Goal: Task Accomplishment & Management: Manage account settings

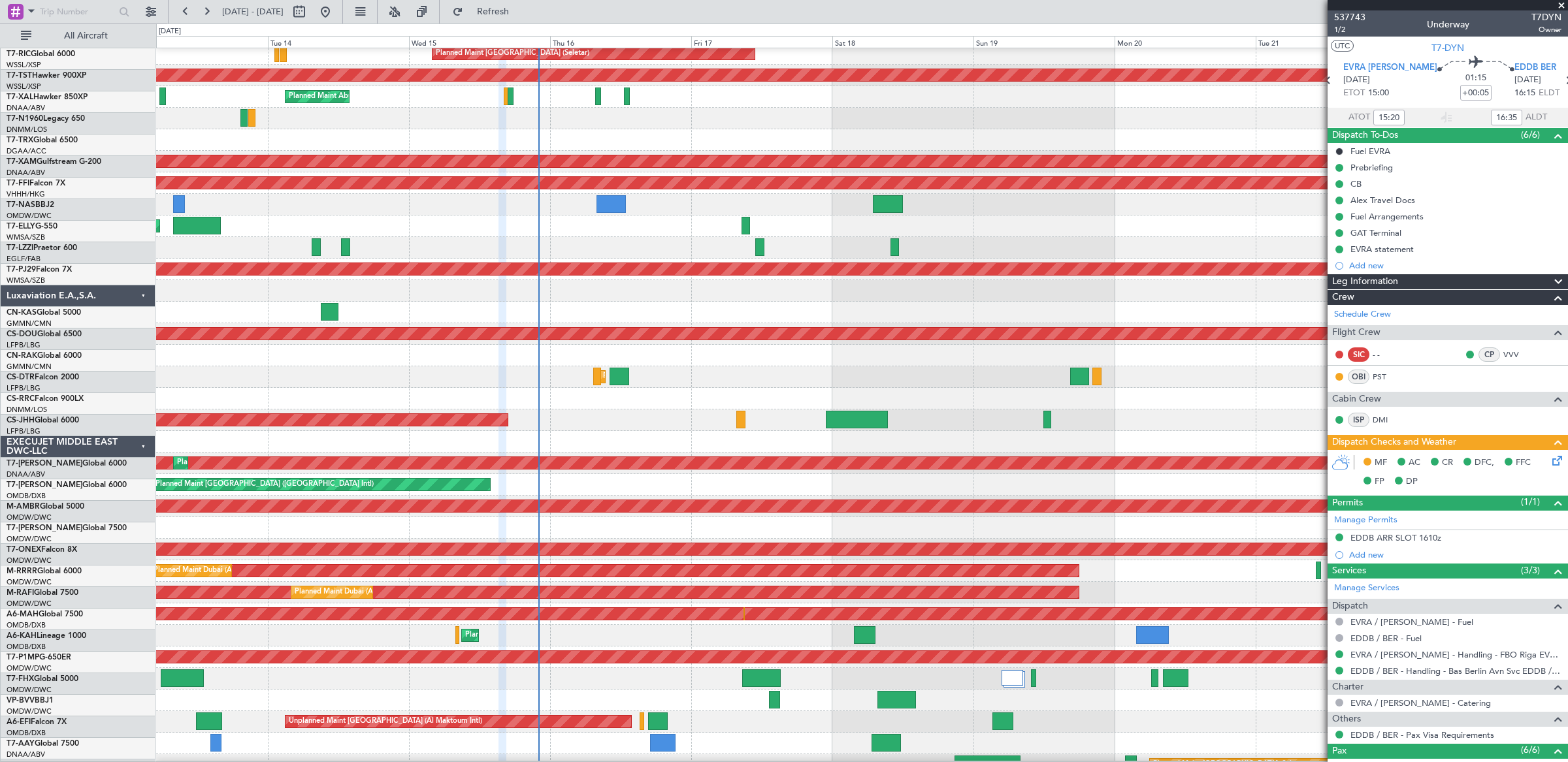
scroll to position [135, 0]
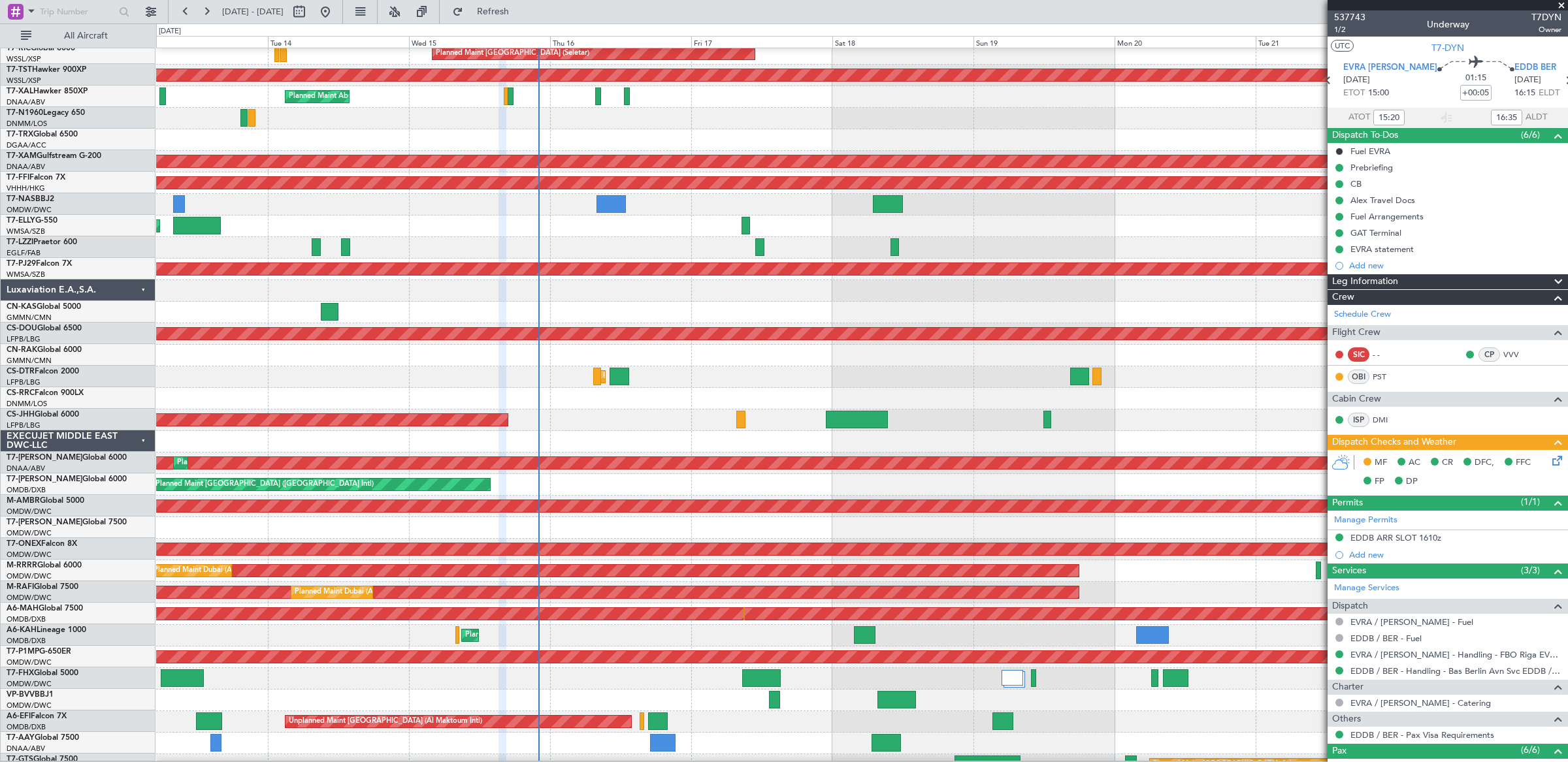
click at [899, 423] on div "Planned Maint [GEOGRAPHIC_DATA] ([GEOGRAPHIC_DATA])" at bounding box center [862, 420] width 1411 height 21
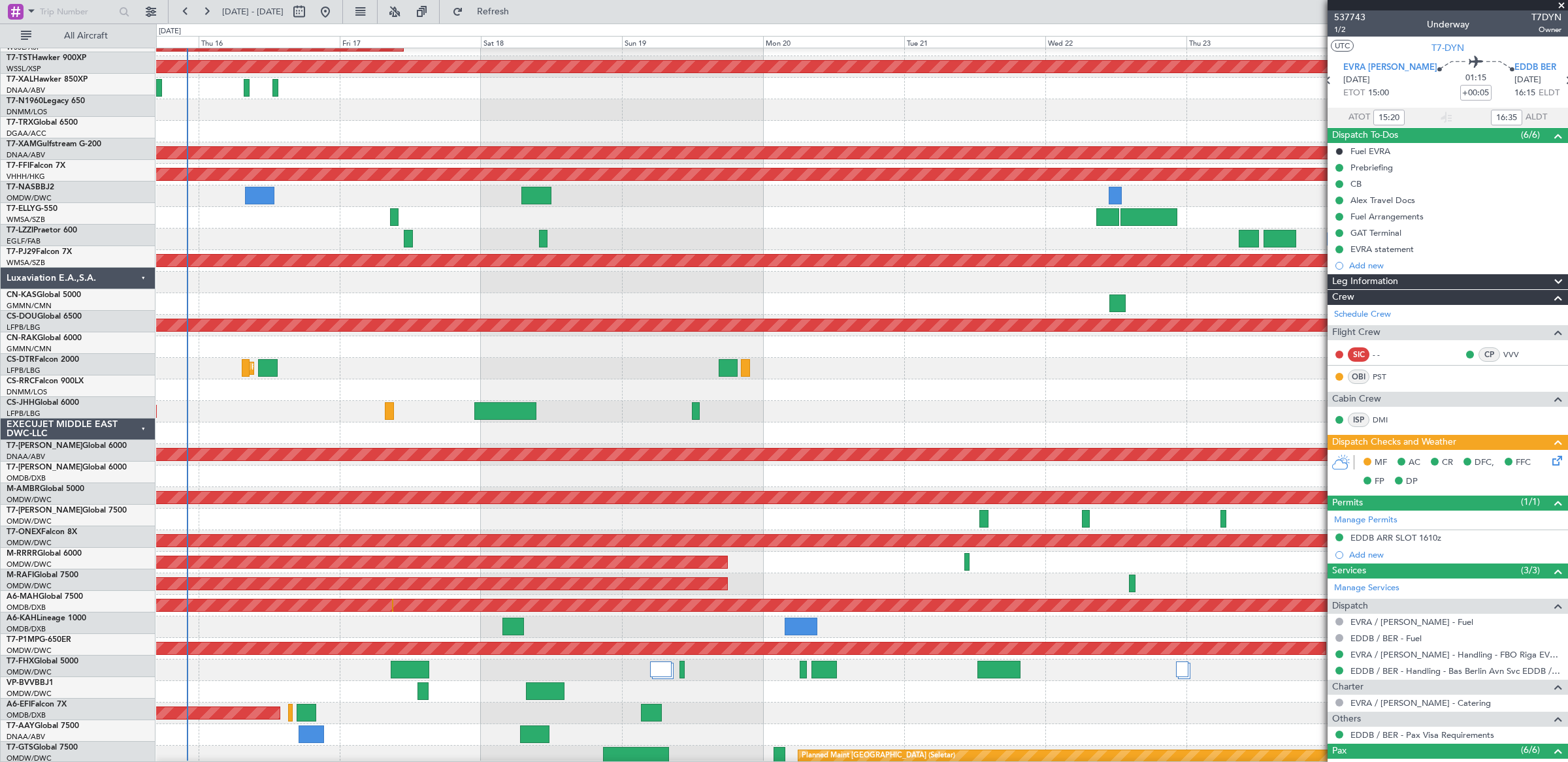
scroll to position [144, 0]
click at [748, 415] on div "Planned Maint [GEOGRAPHIC_DATA] ([GEOGRAPHIC_DATA])" at bounding box center [862, 412] width 1411 height 21
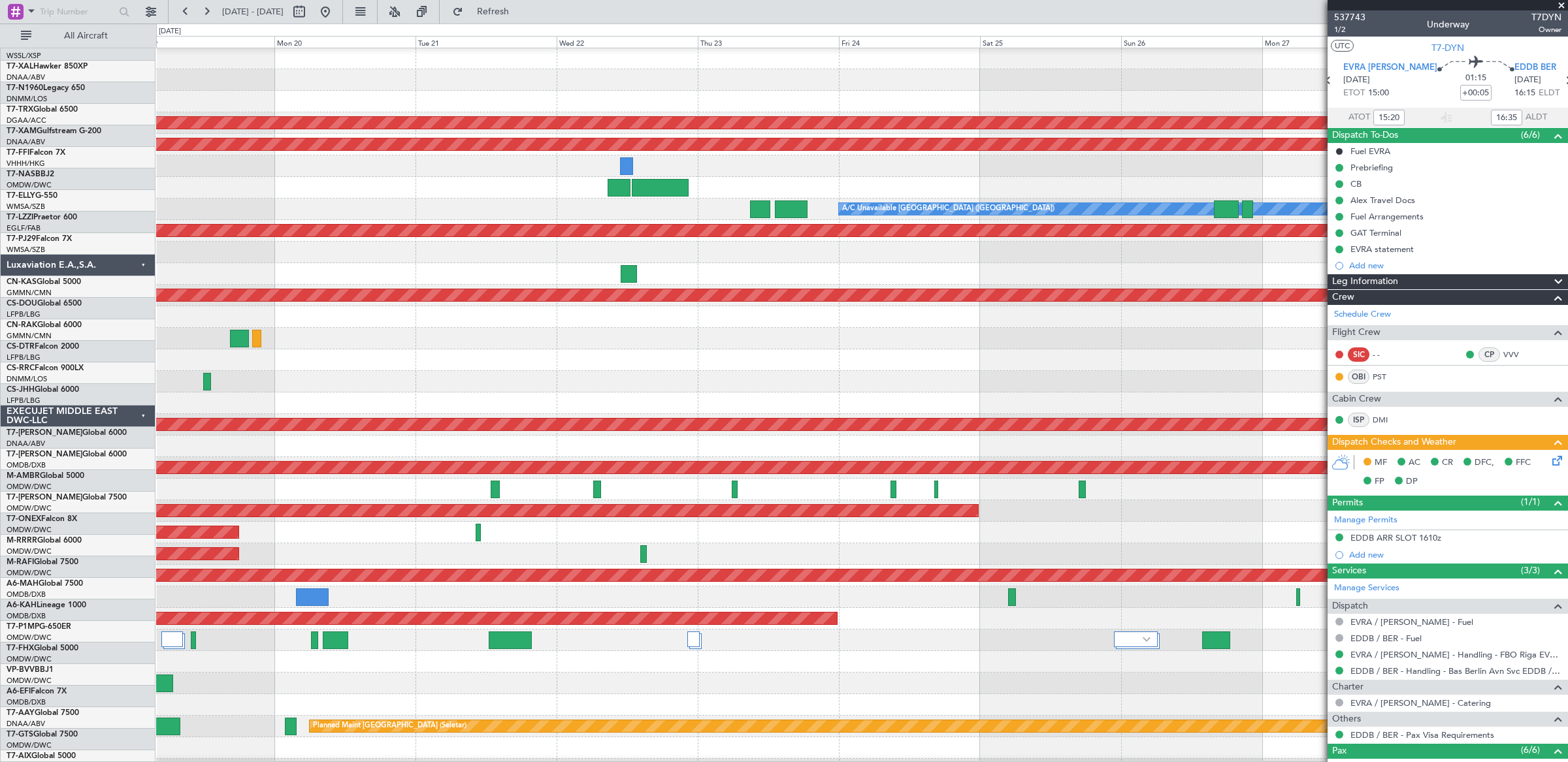
scroll to position [179, 0]
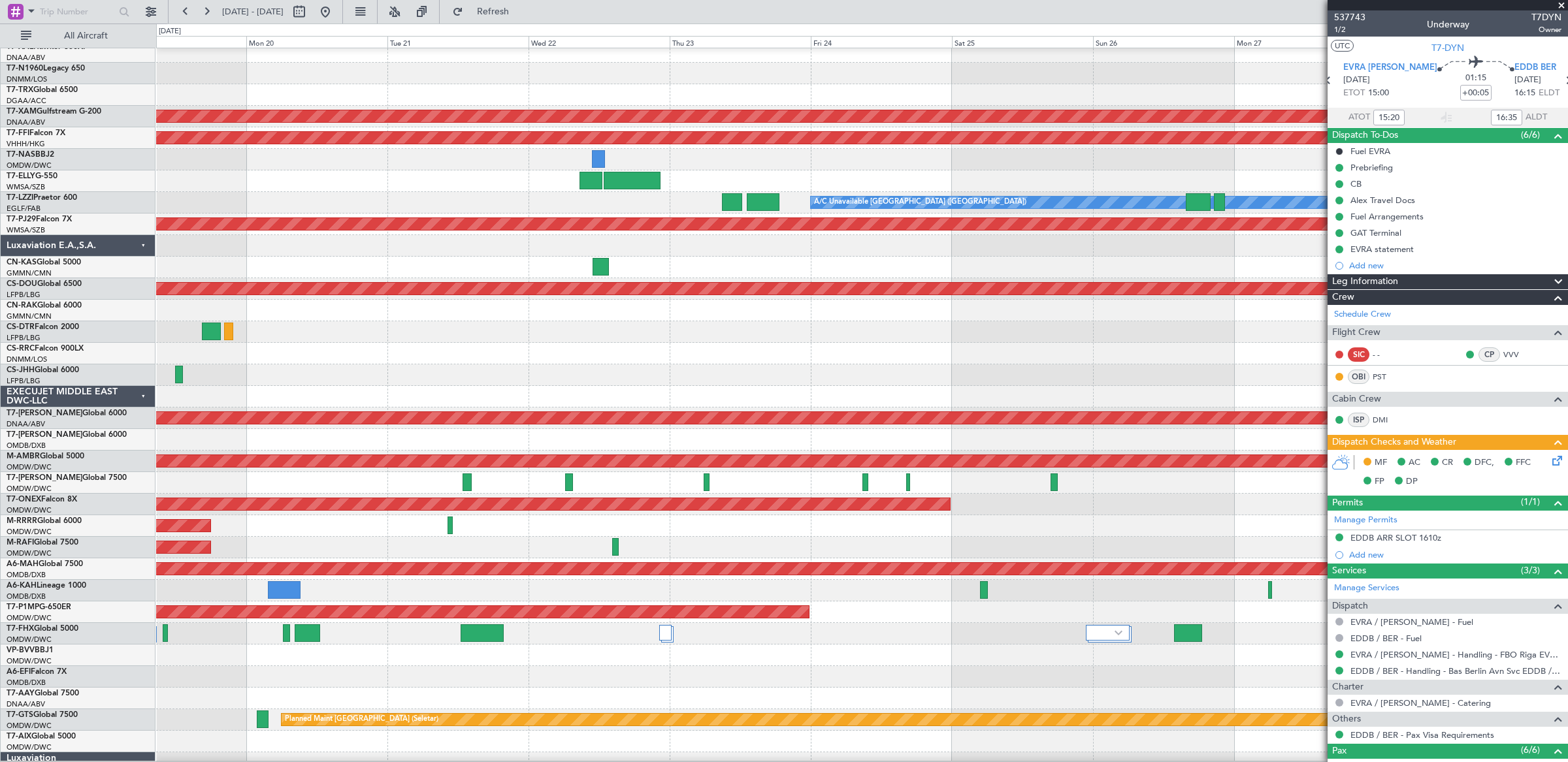
click at [353, 375] on div at bounding box center [862, 375] width 1411 height 21
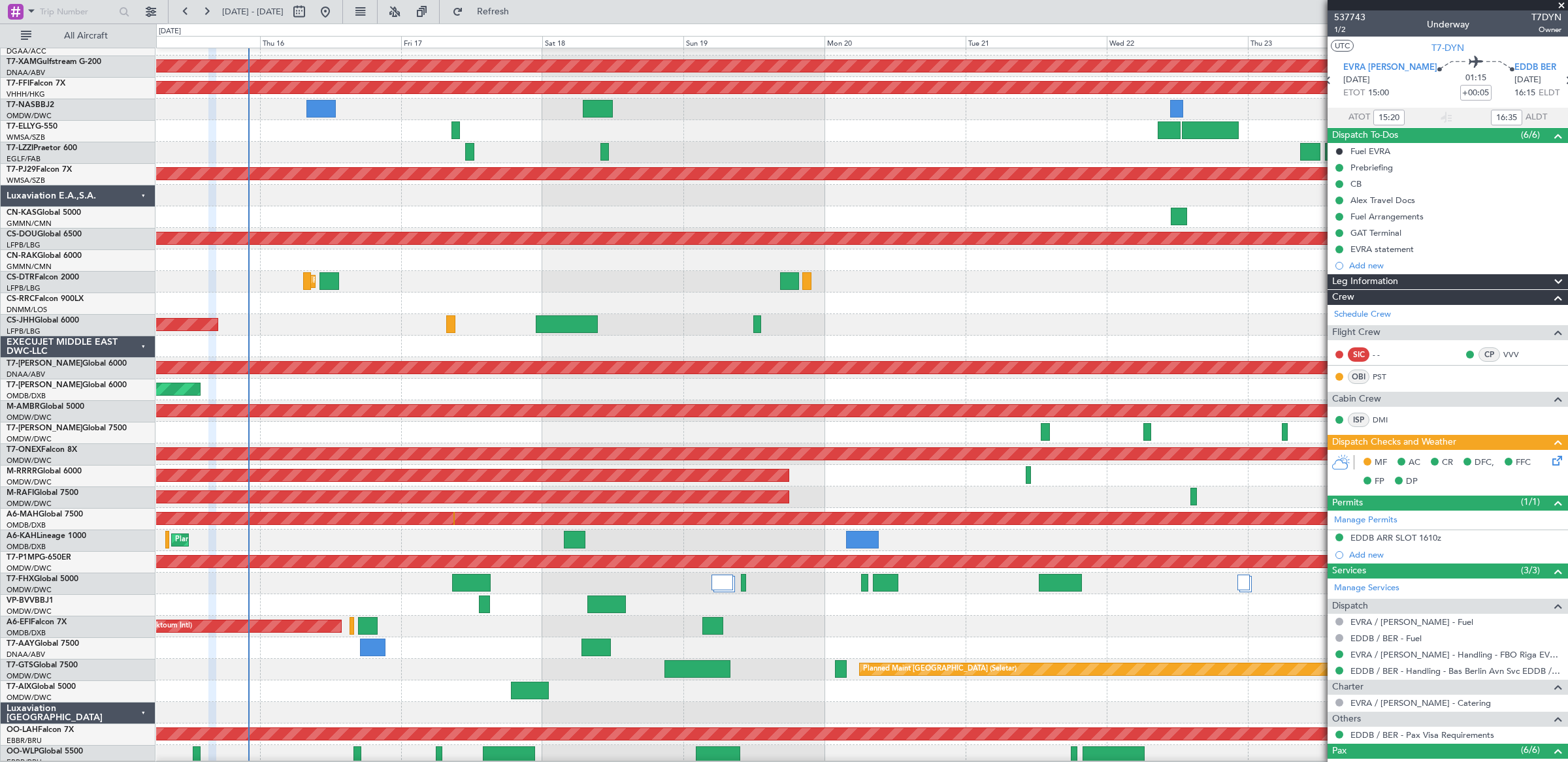
scroll to position [230, 0]
click at [1122, 322] on div "Planned Maint [GEOGRAPHIC_DATA] ([GEOGRAPHIC_DATA])" at bounding box center [862, 325] width 1411 height 21
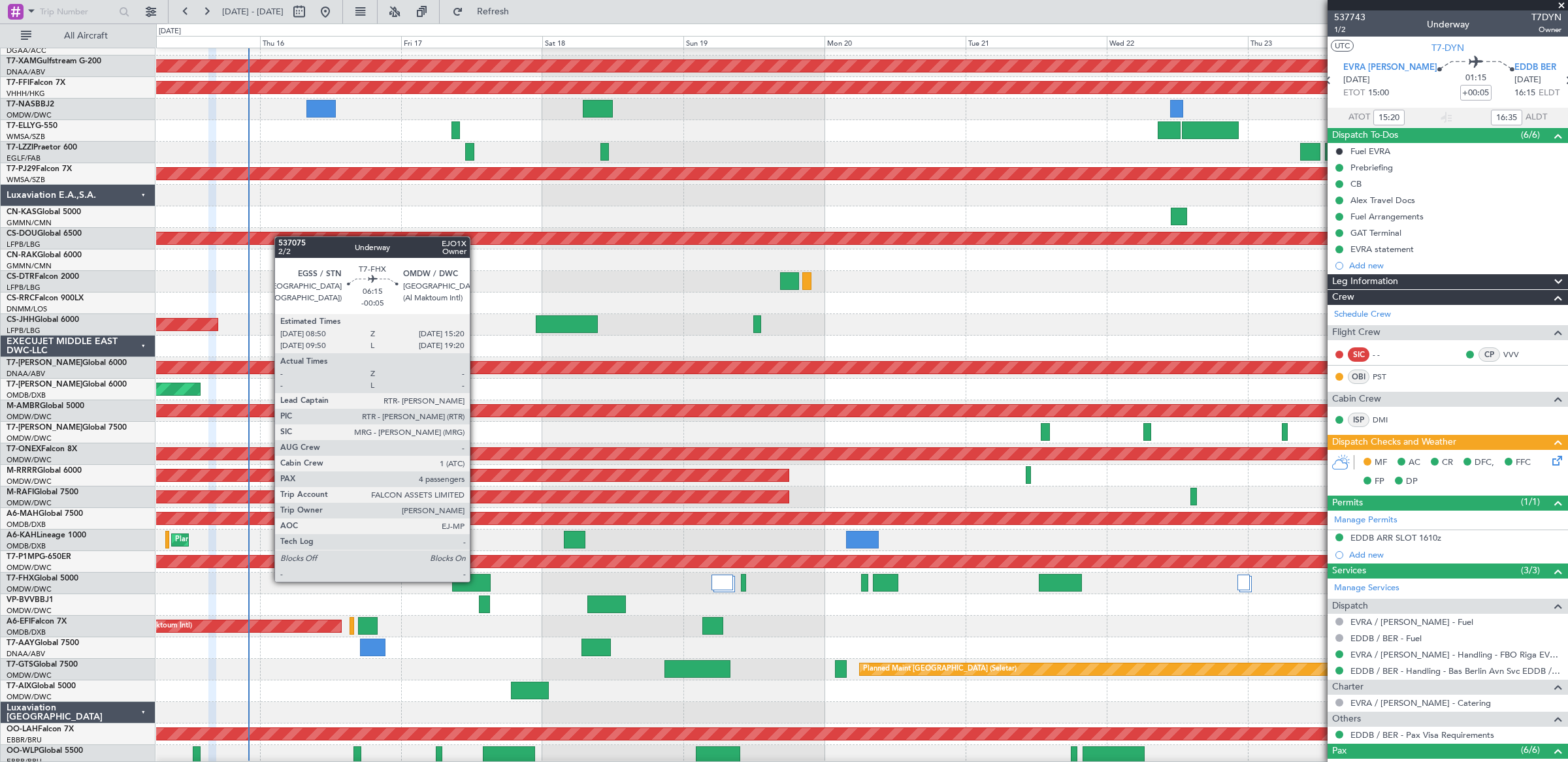
click at [476, 582] on div at bounding box center [472, 583] width 38 height 18
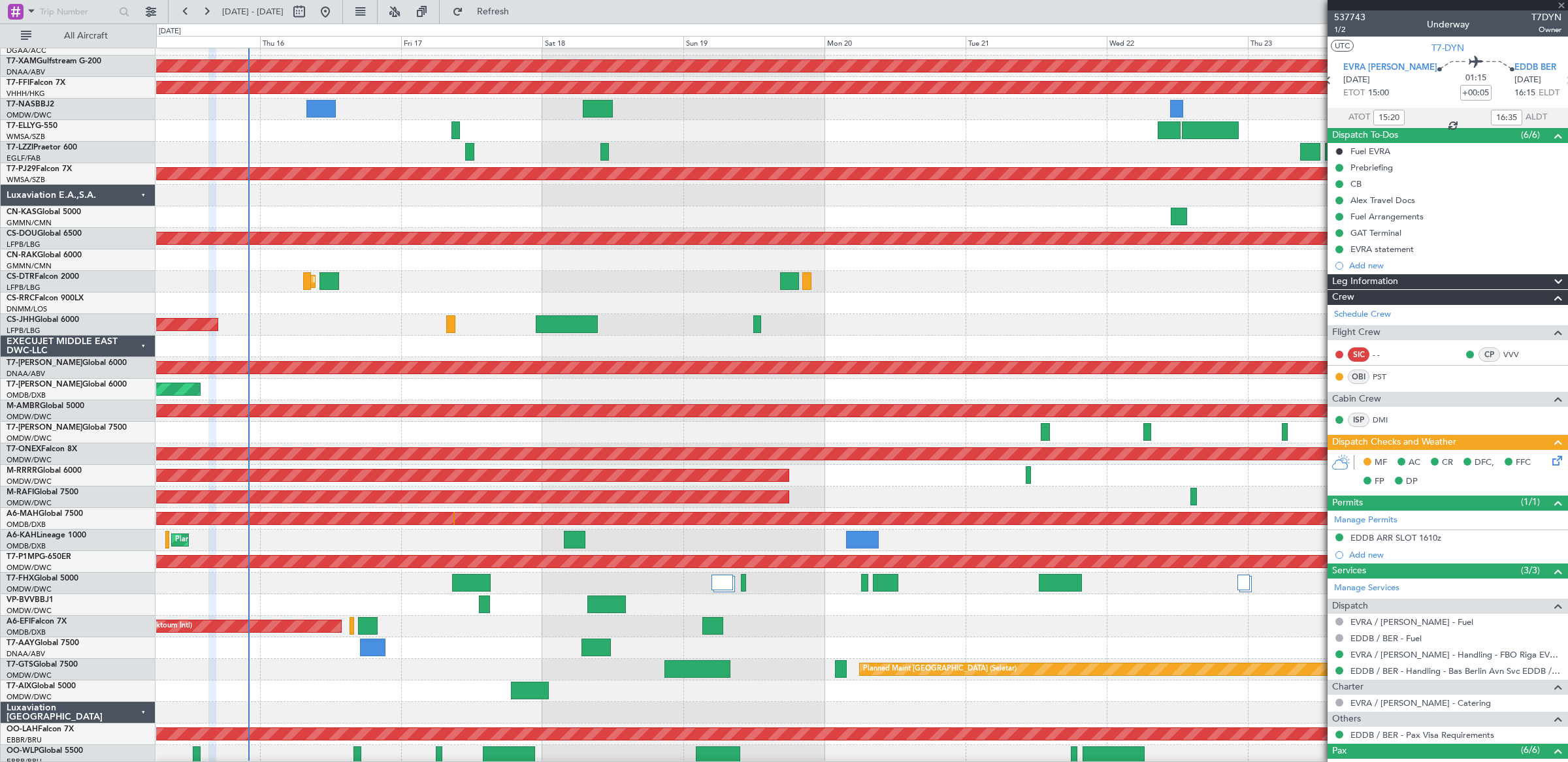
type input "-00:05"
type input "4"
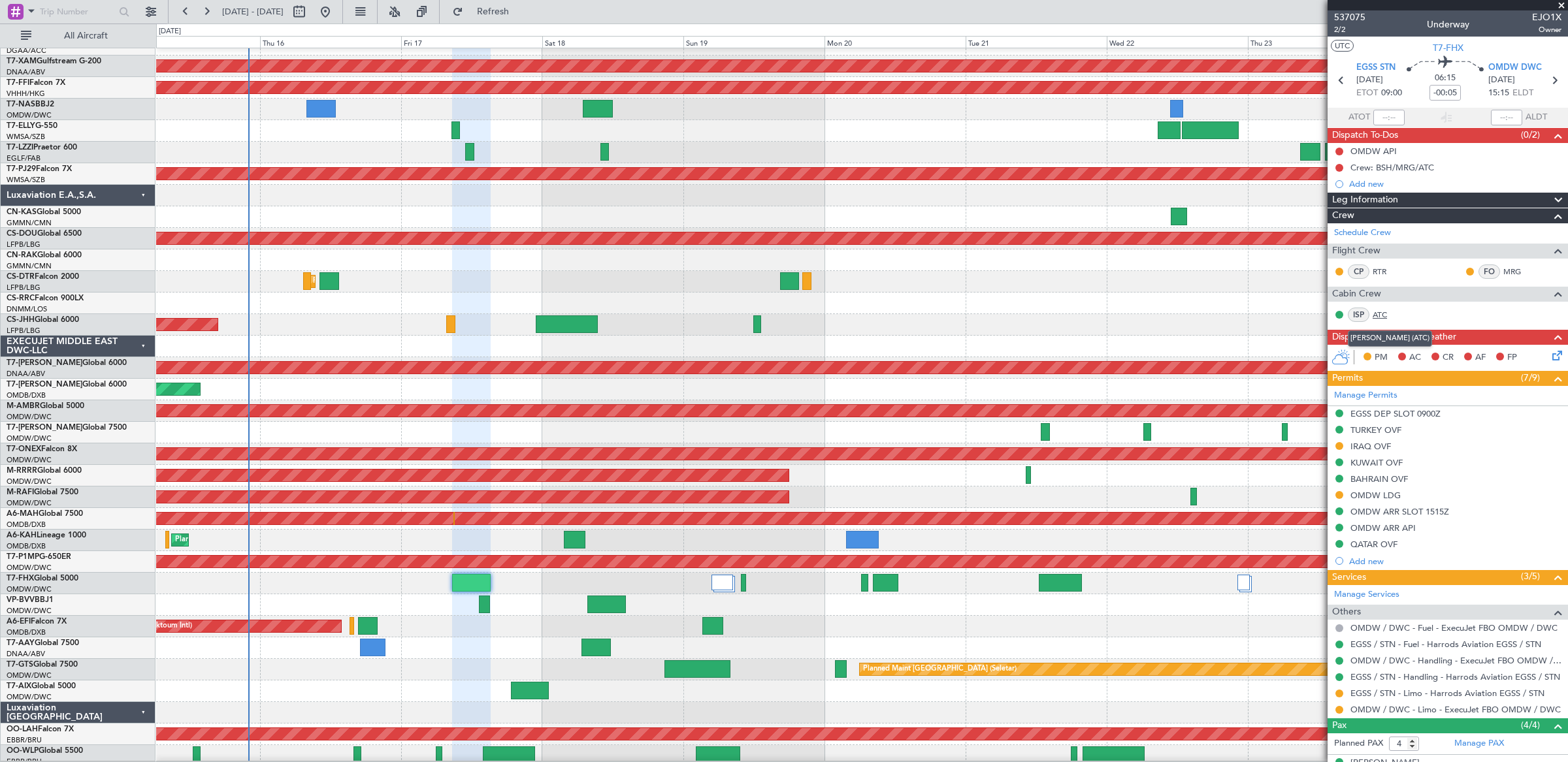
click at [1381, 314] on link "ATC" at bounding box center [1387, 315] width 30 height 12
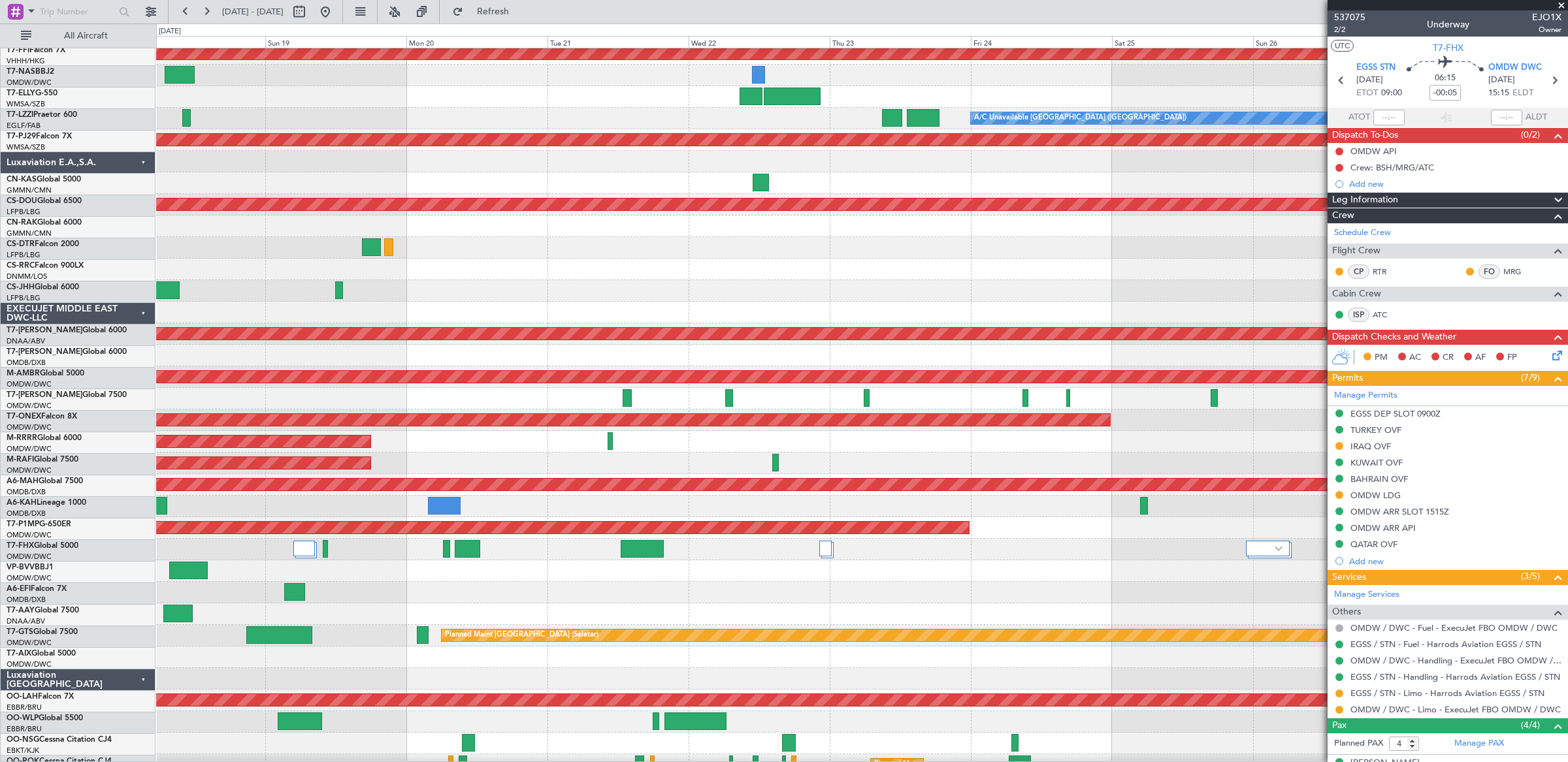
scroll to position [265, 0]
click at [714, 556] on div at bounding box center [862, 548] width 1411 height 21
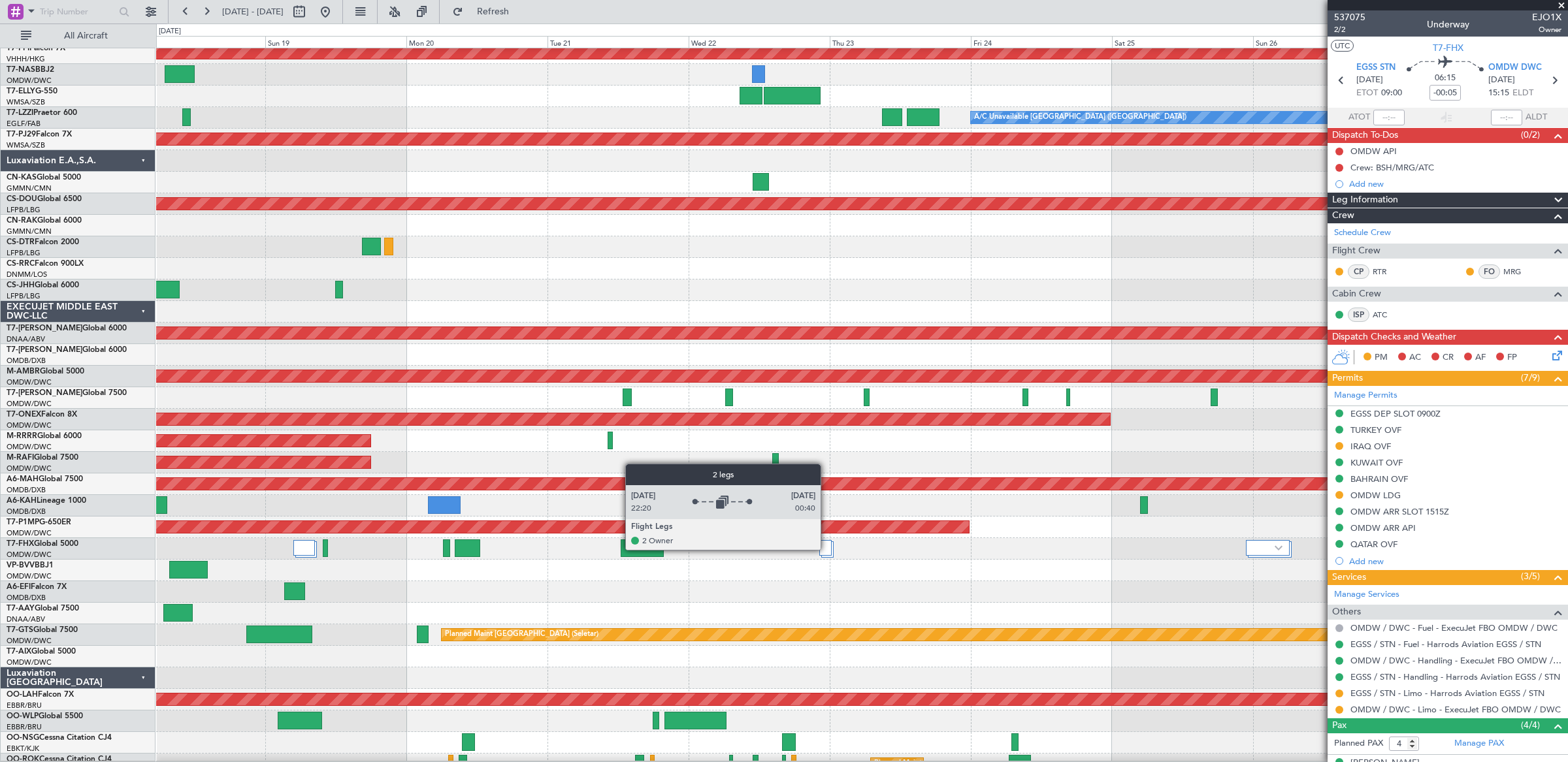
click at [827, 550] on div at bounding box center [825, 547] width 13 height 15
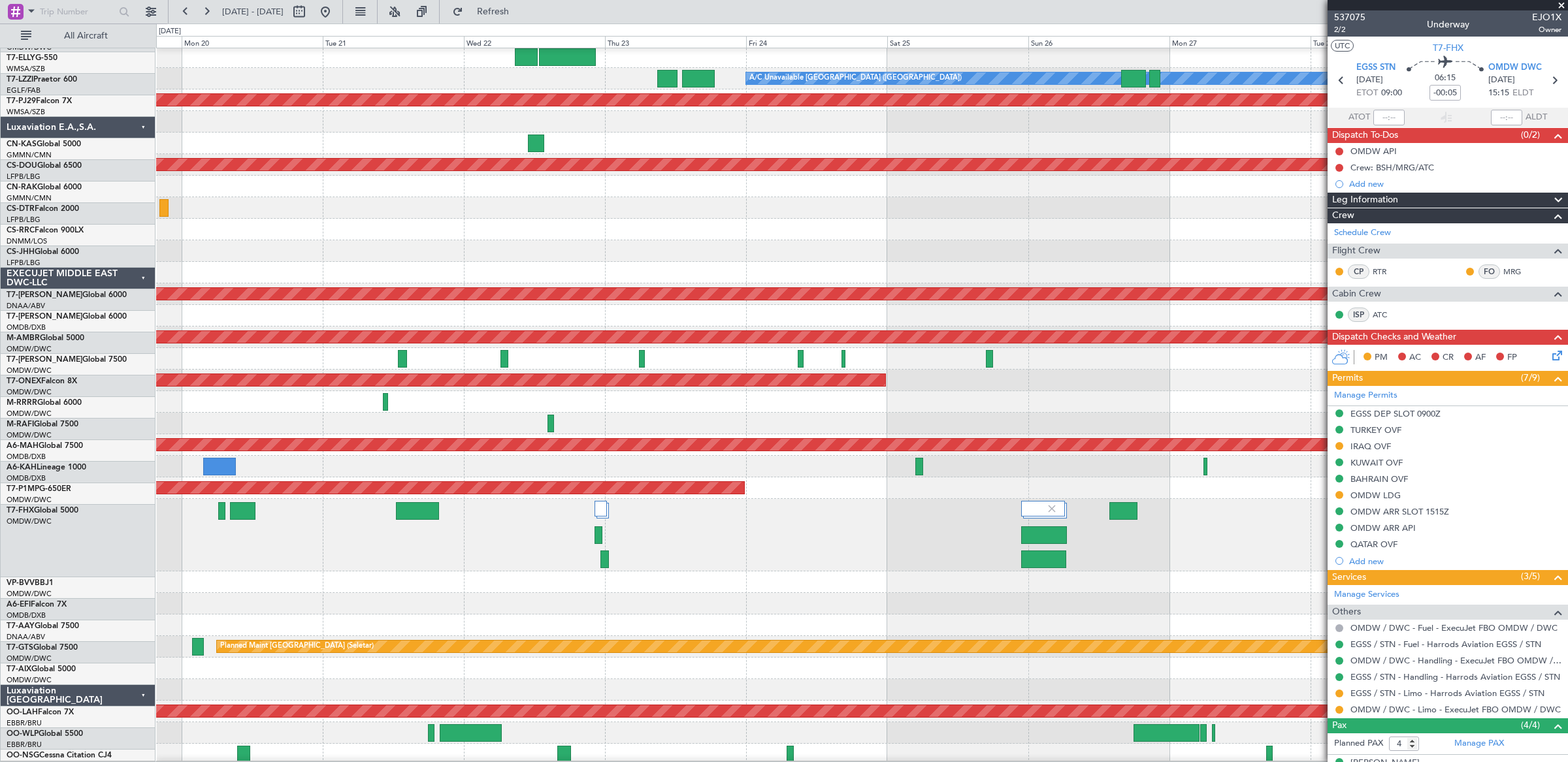
click at [1542, 541] on fb-app "[DATE] - [DATE] Refresh Quick Links All Aircraft A/C Unavailable [GEOGRAPHIC_DA…" at bounding box center [784, 386] width 1568 height 752
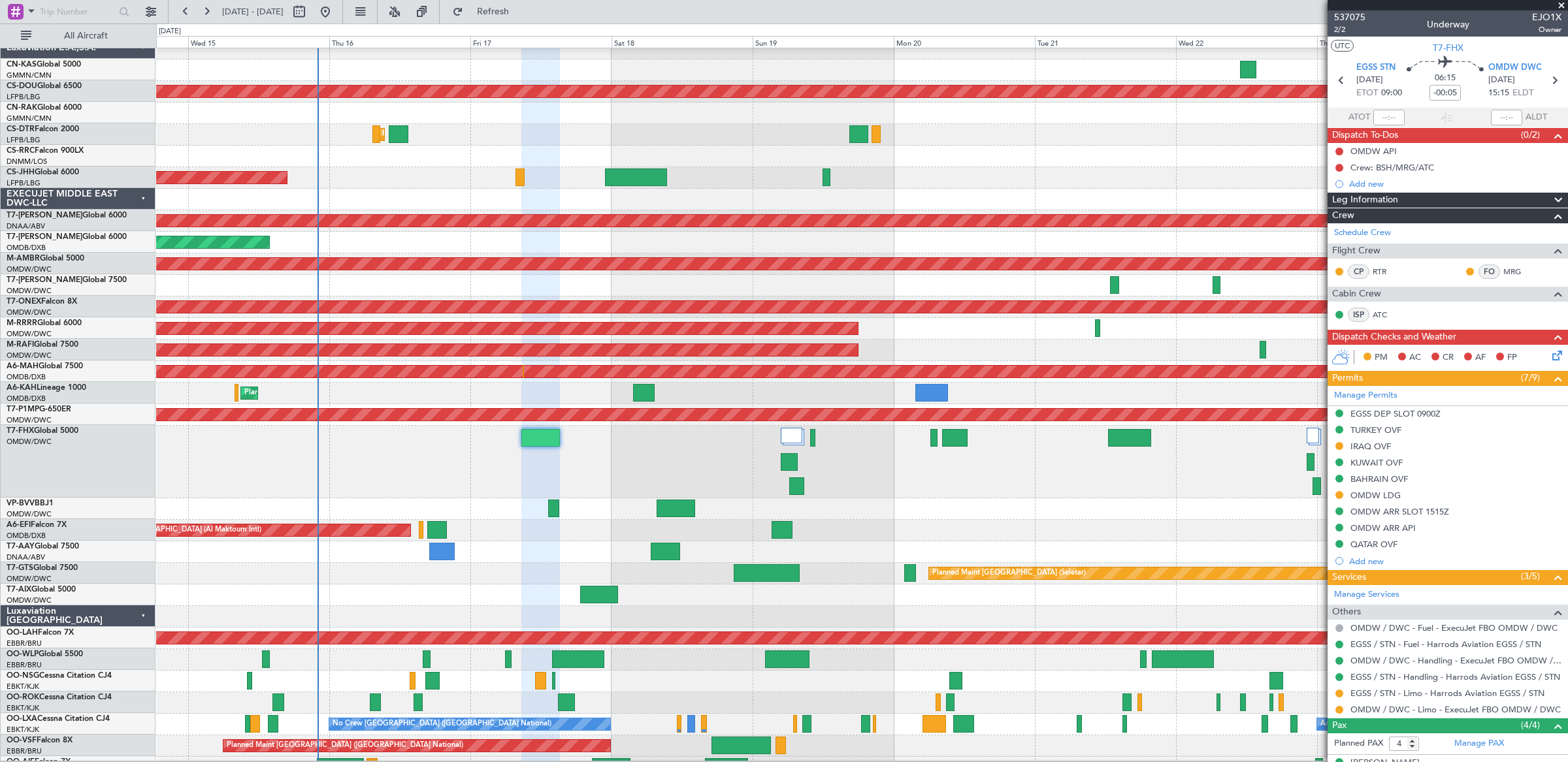
scroll to position [377, 0]
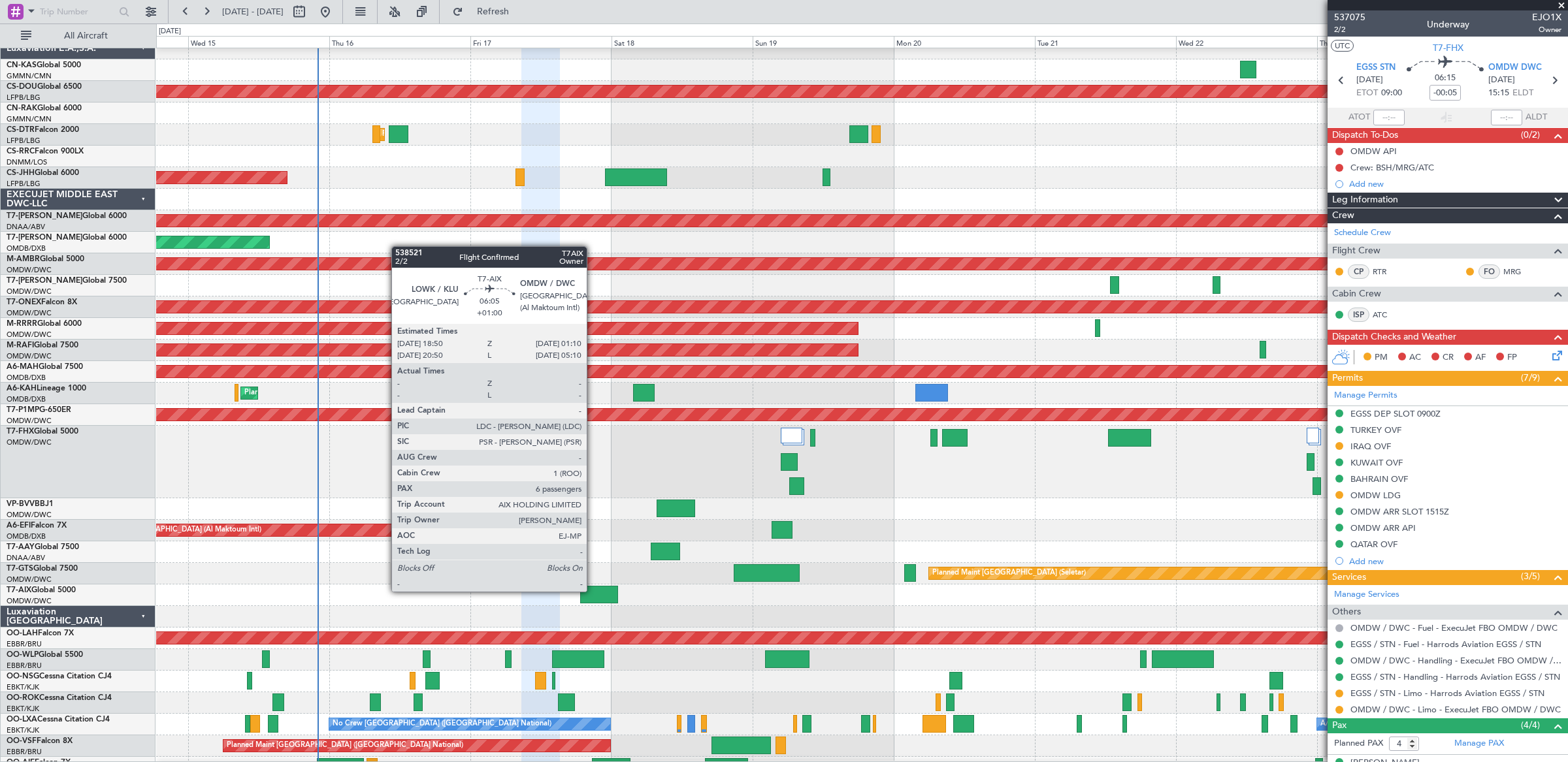
click at [593, 592] on div at bounding box center [598, 595] width 38 height 18
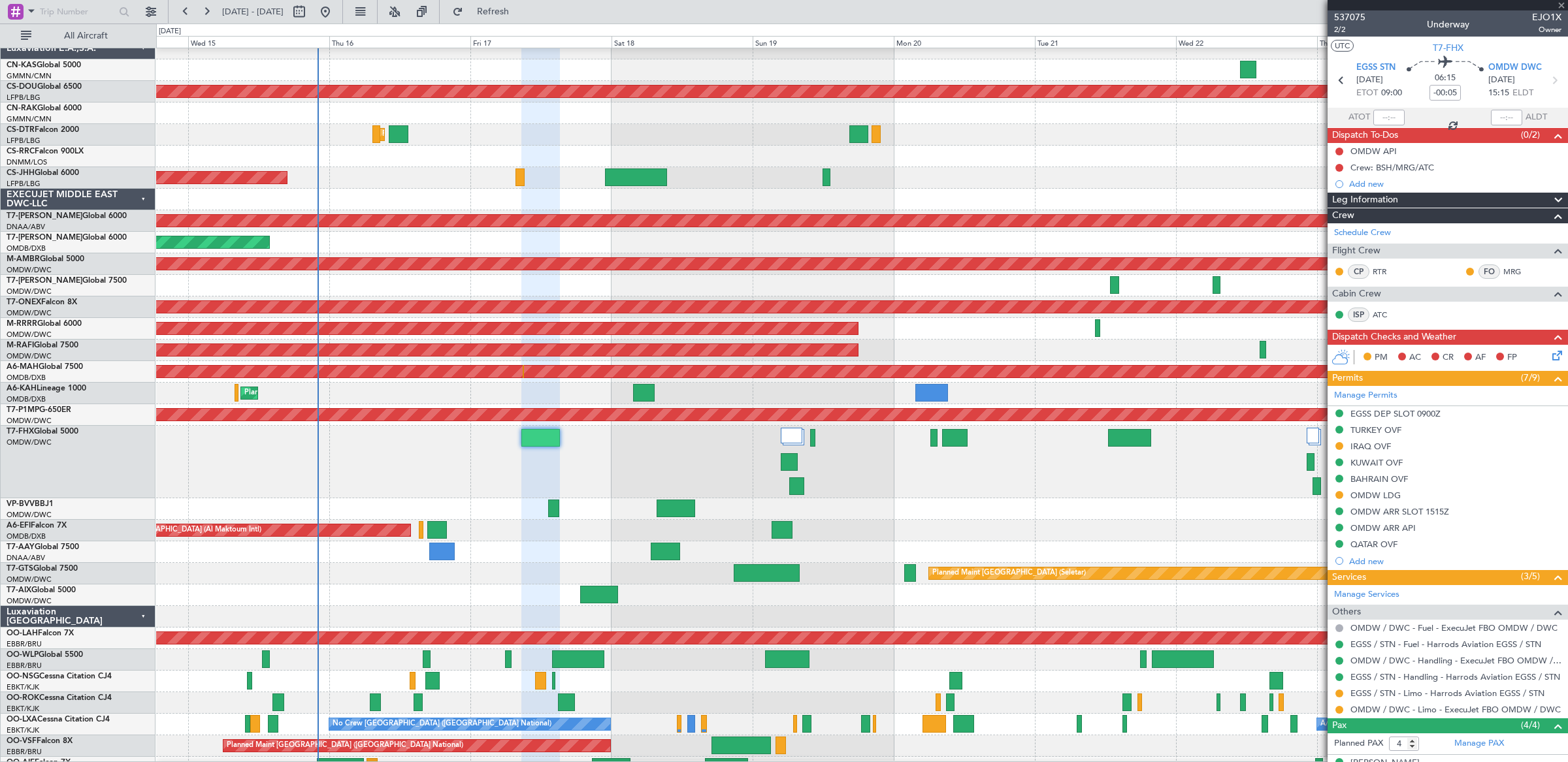
type input "+01:00"
type input "6"
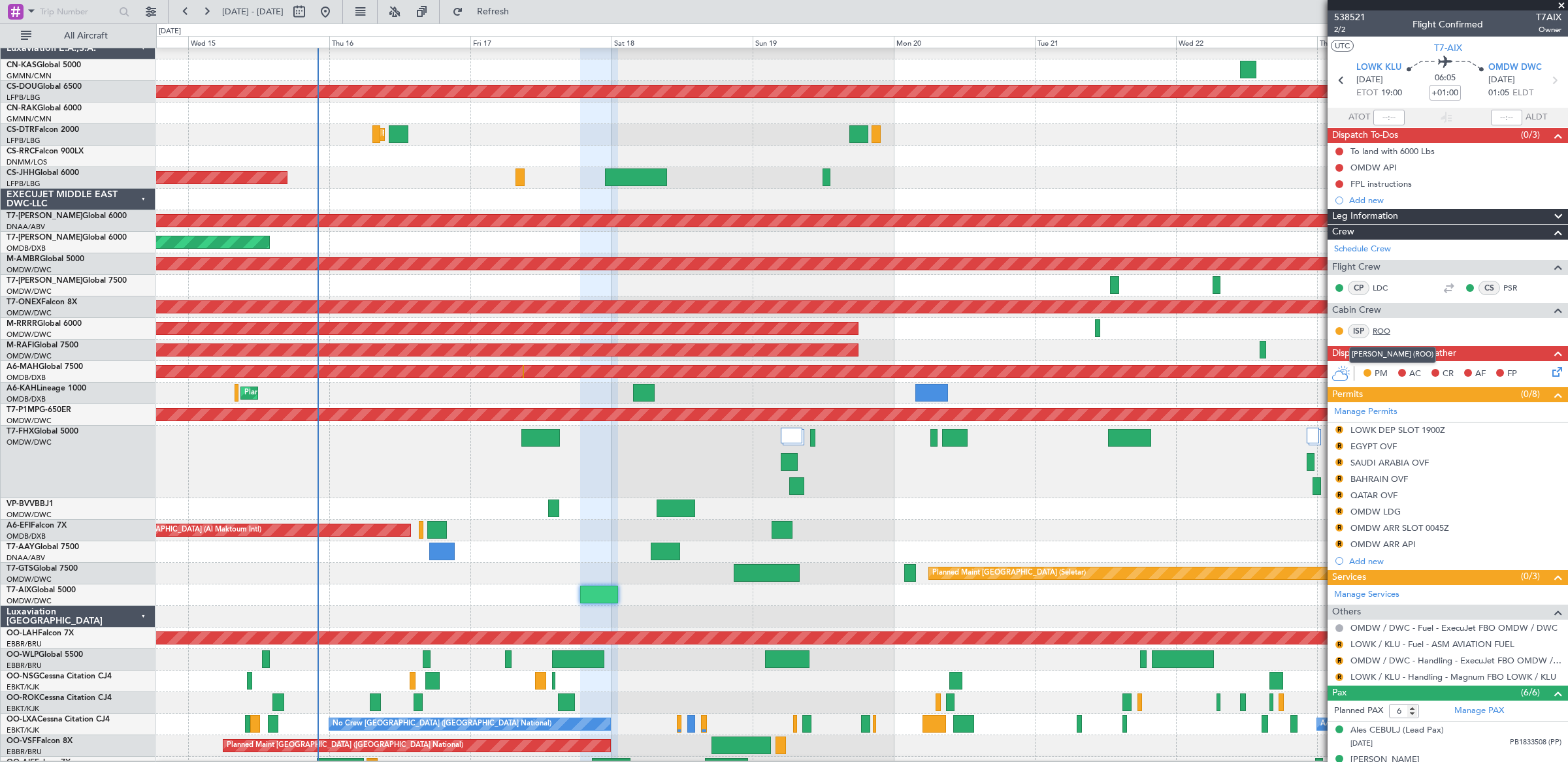
click at [1386, 328] on link "ROO" at bounding box center [1387, 331] width 30 height 12
click at [1381, 285] on link "LDC" at bounding box center [1387, 288] width 30 height 12
click at [1512, 288] on link "PSR" at bounding box center [1518, 288] width 30 height 12
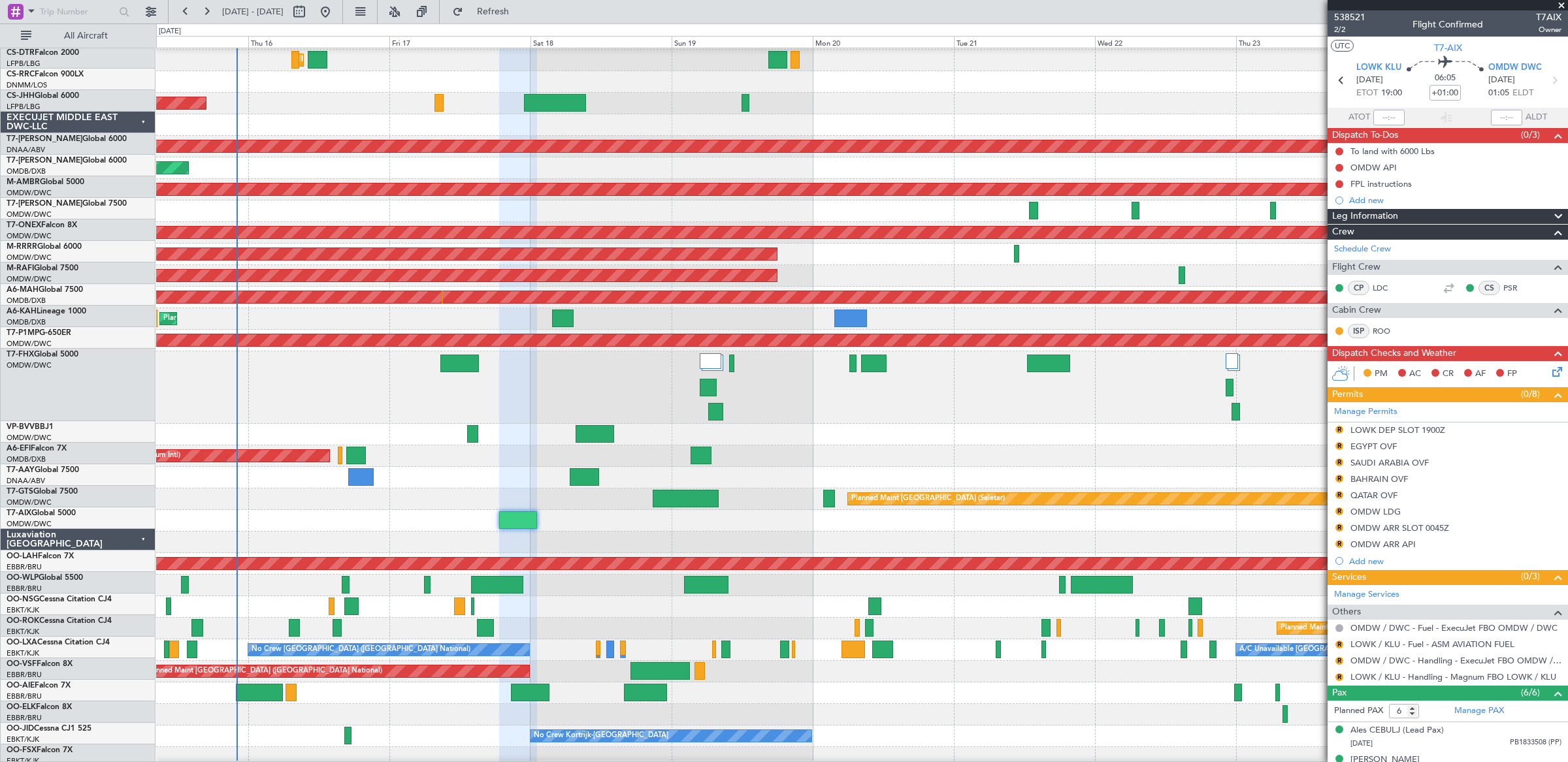
scroll to position [451, 0]
click at [475, 518] on div at bounding box center [862, 520] width 1411 height 21
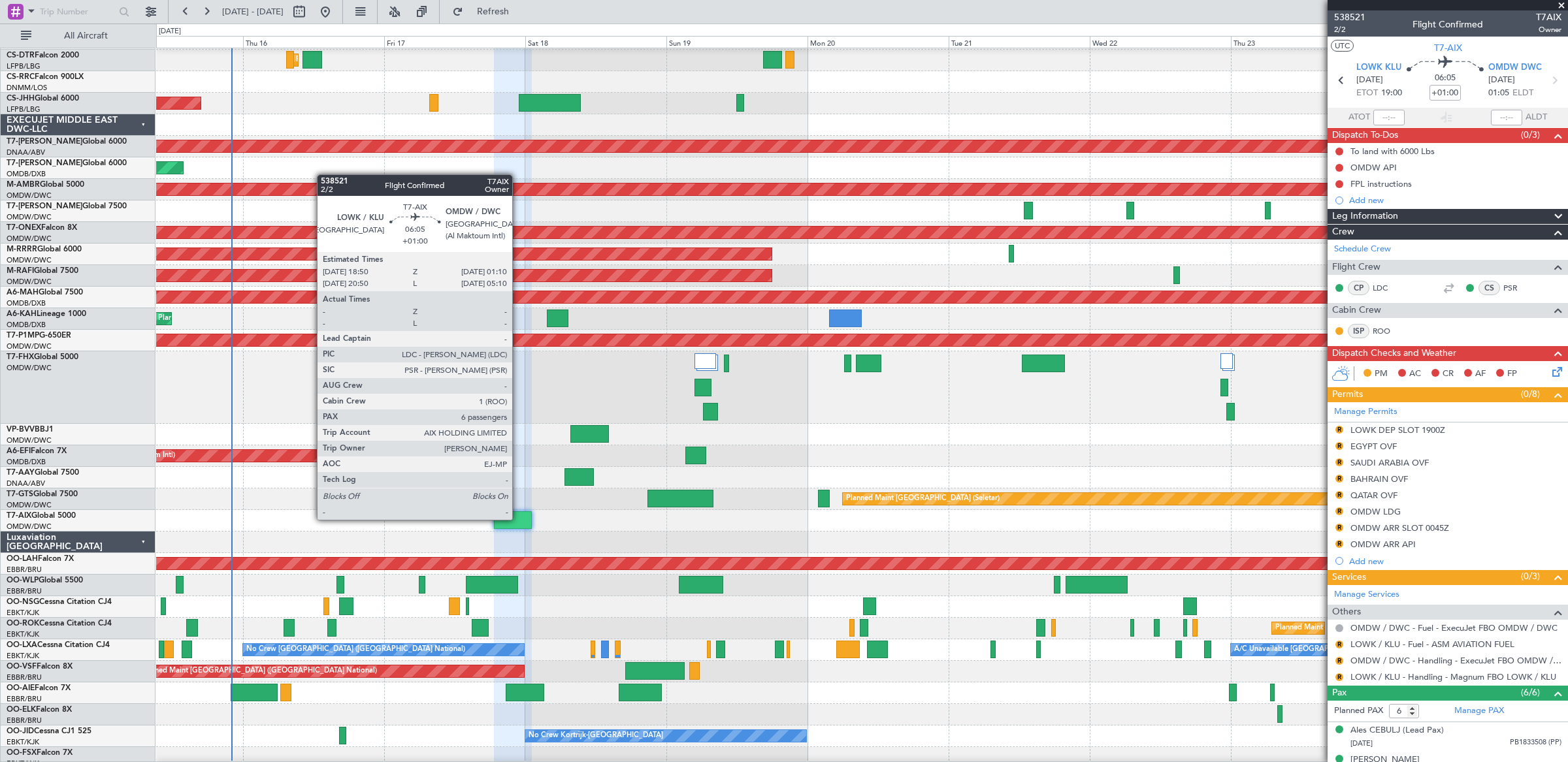
click at [519, 520] on div at bounding box center [512, 520] width 38 height 18
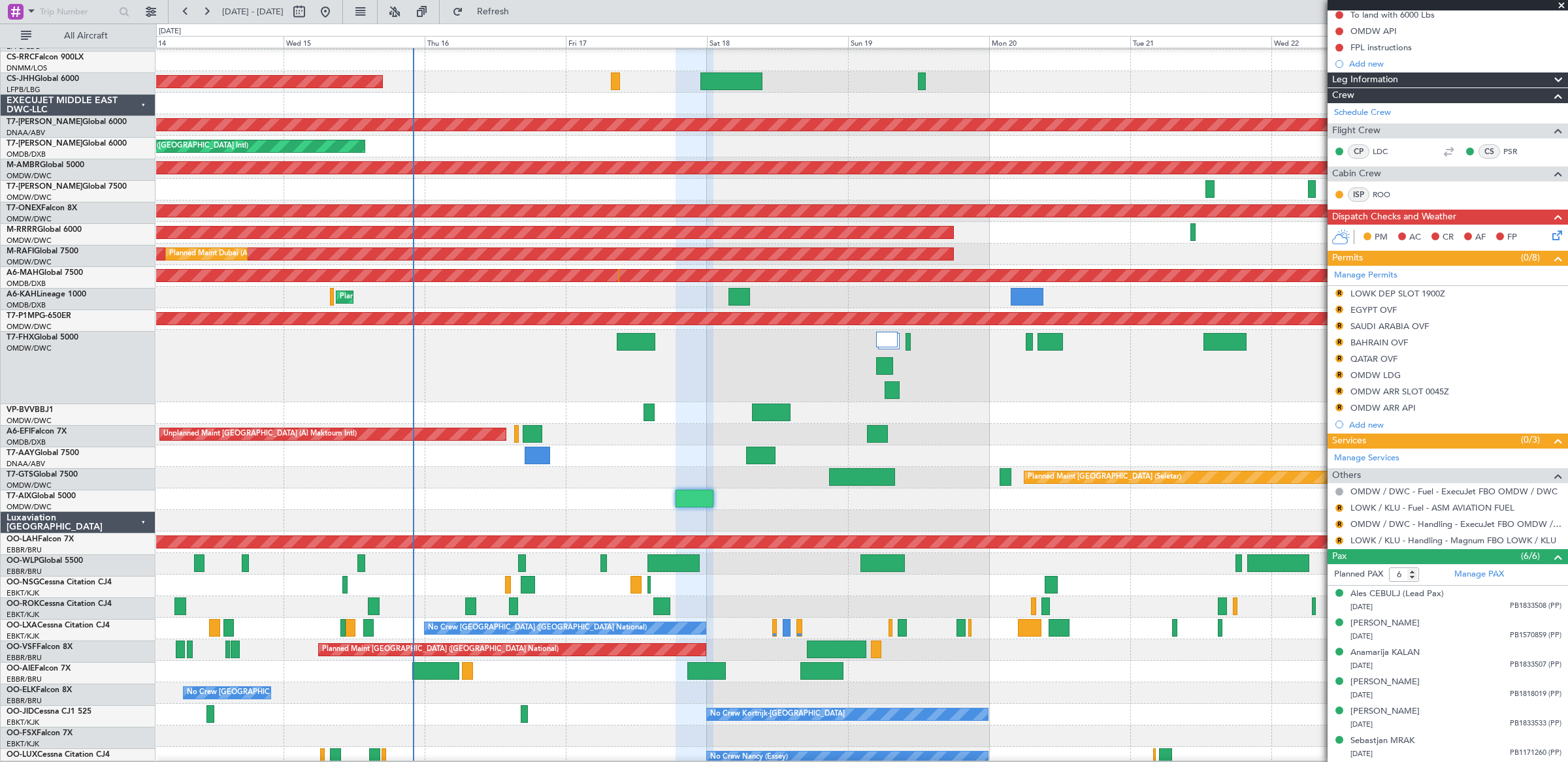
scroll to position [474, 0]
click at [513, 476] on div "Planned Maint [GEOGRAPHIC_DATA] (Seletar)" at bounding box center [862, 477] width 1411 height 21
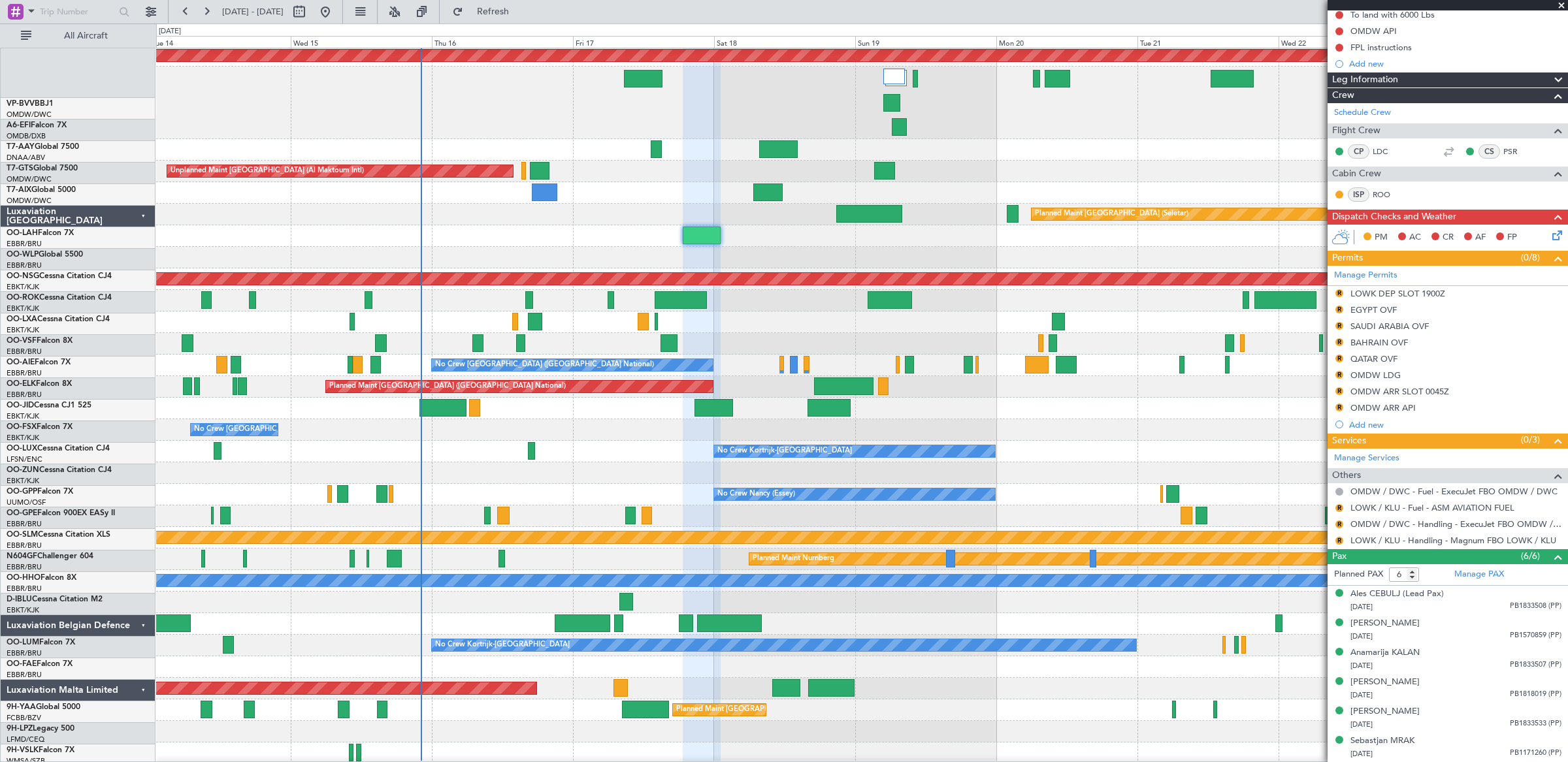
scroll to position [650, 0]
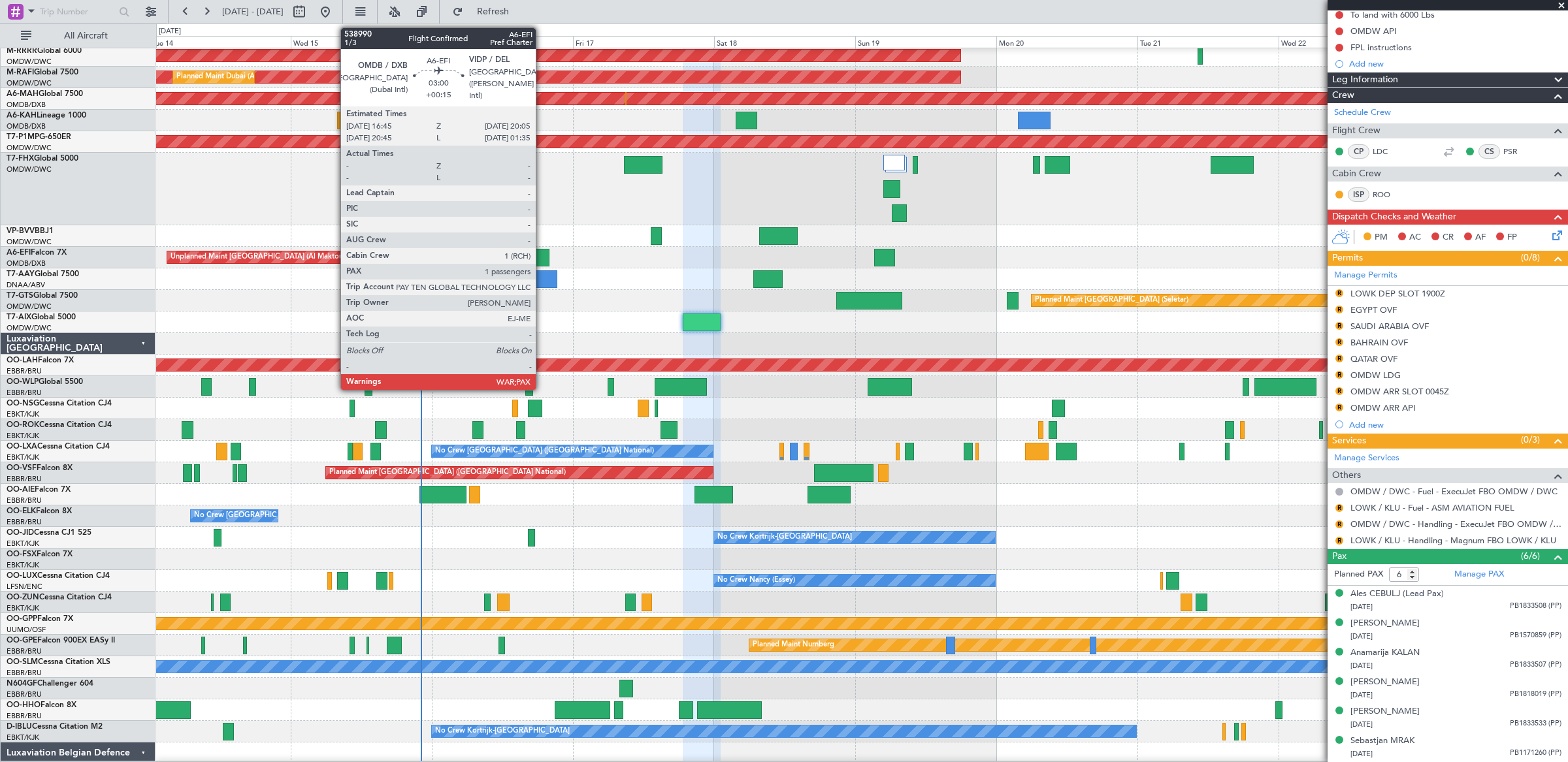
click at [542, 254] on div at bounding box center [539, 257] width 20 height 18
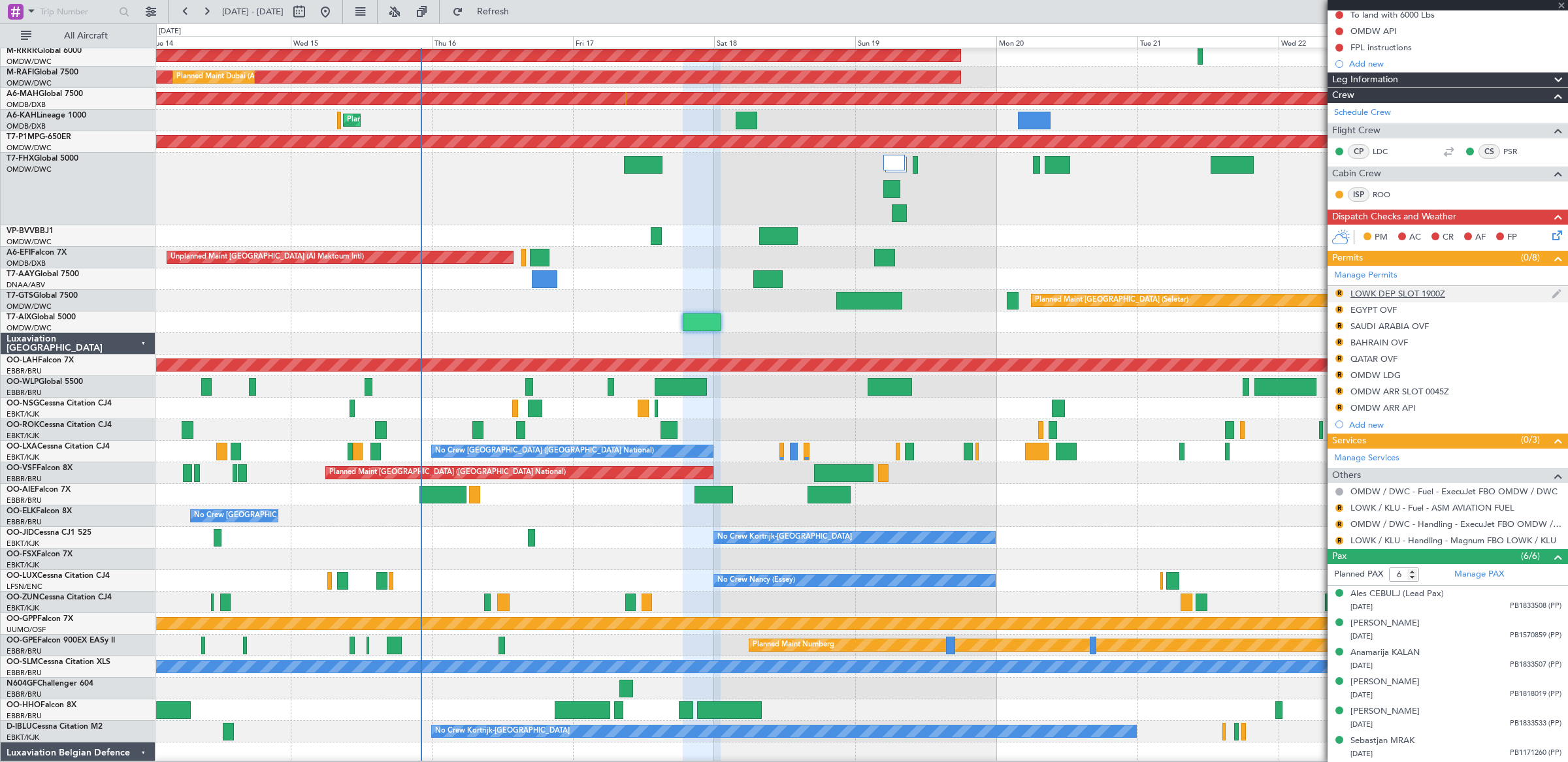
type input "+00:15"
type input "3"
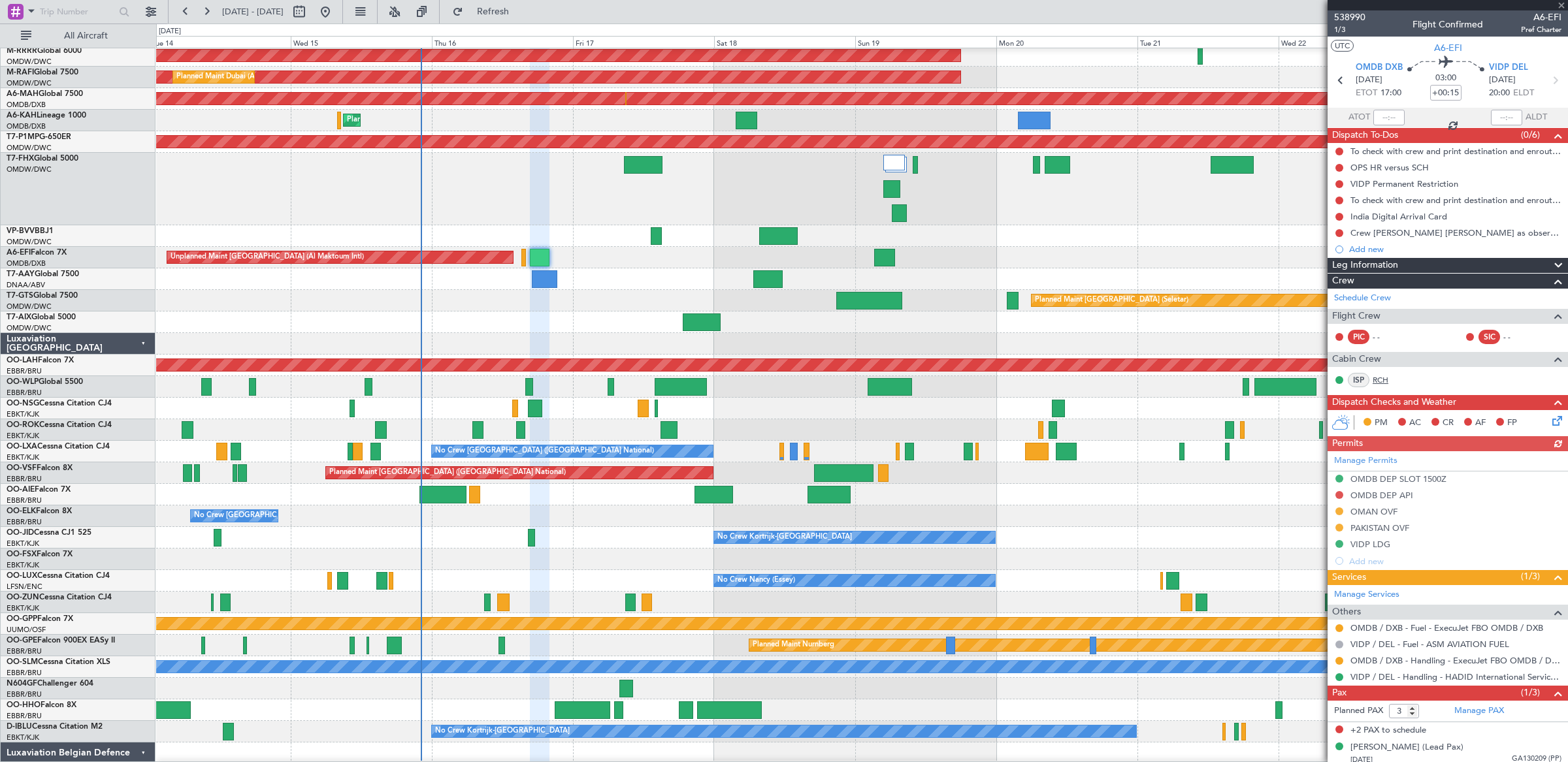
click at [1383, 382] on link "RCH" at bounding box center [1387, 380] width 30 height 12
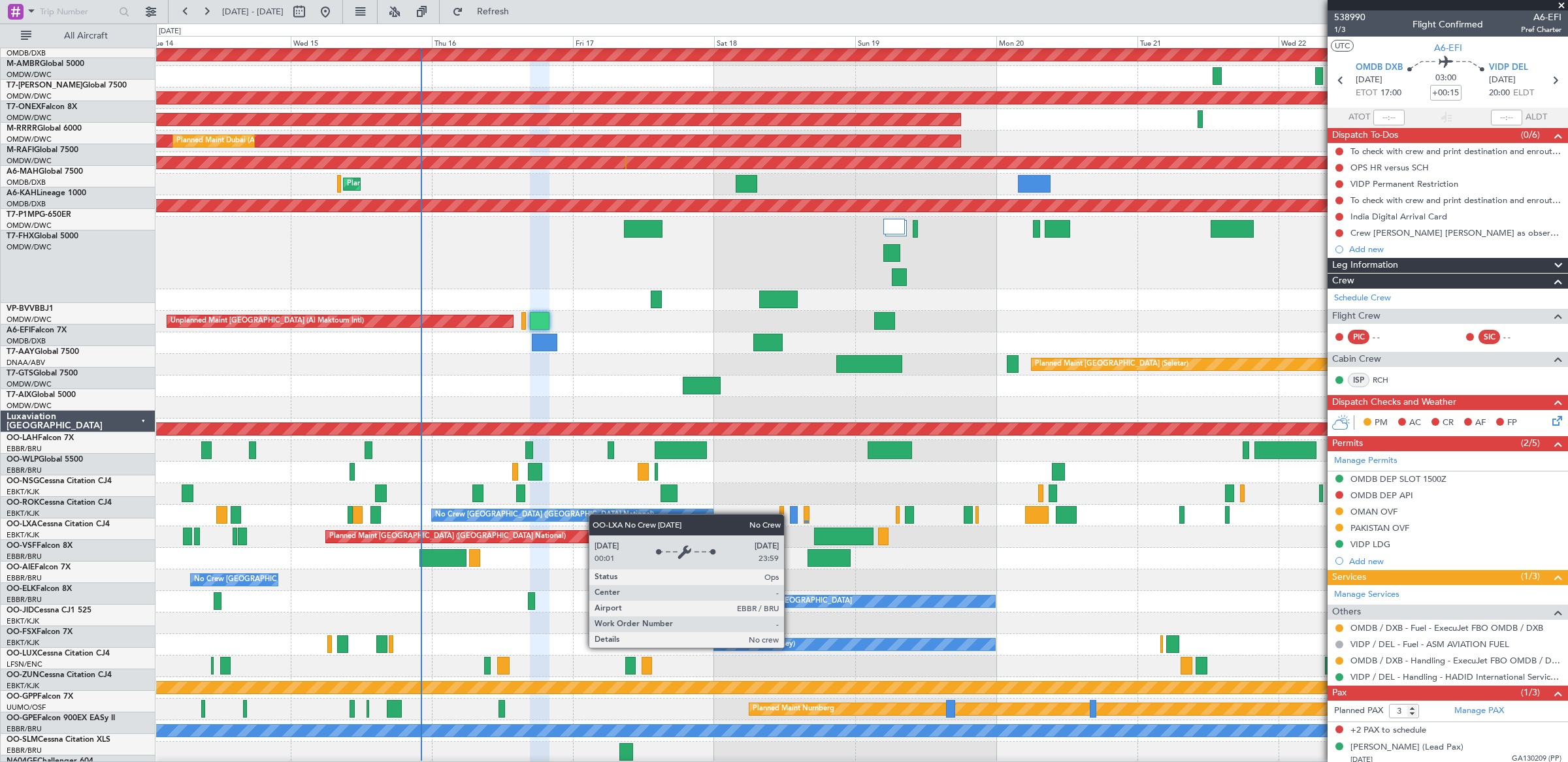
scroll to position [569, 0]
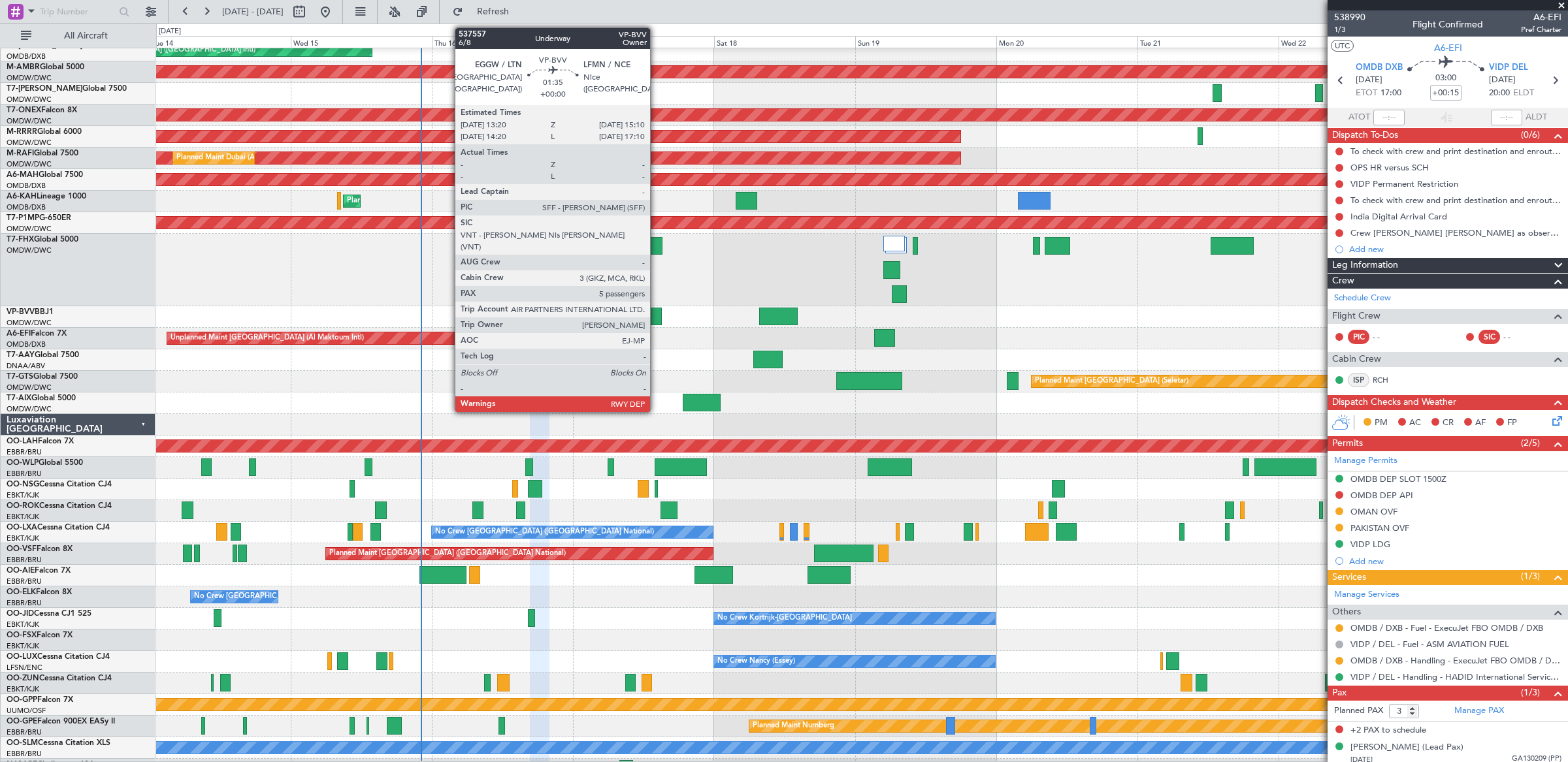
click at [657, 313] on div at bounding box center [656, 316] width 11 height 18
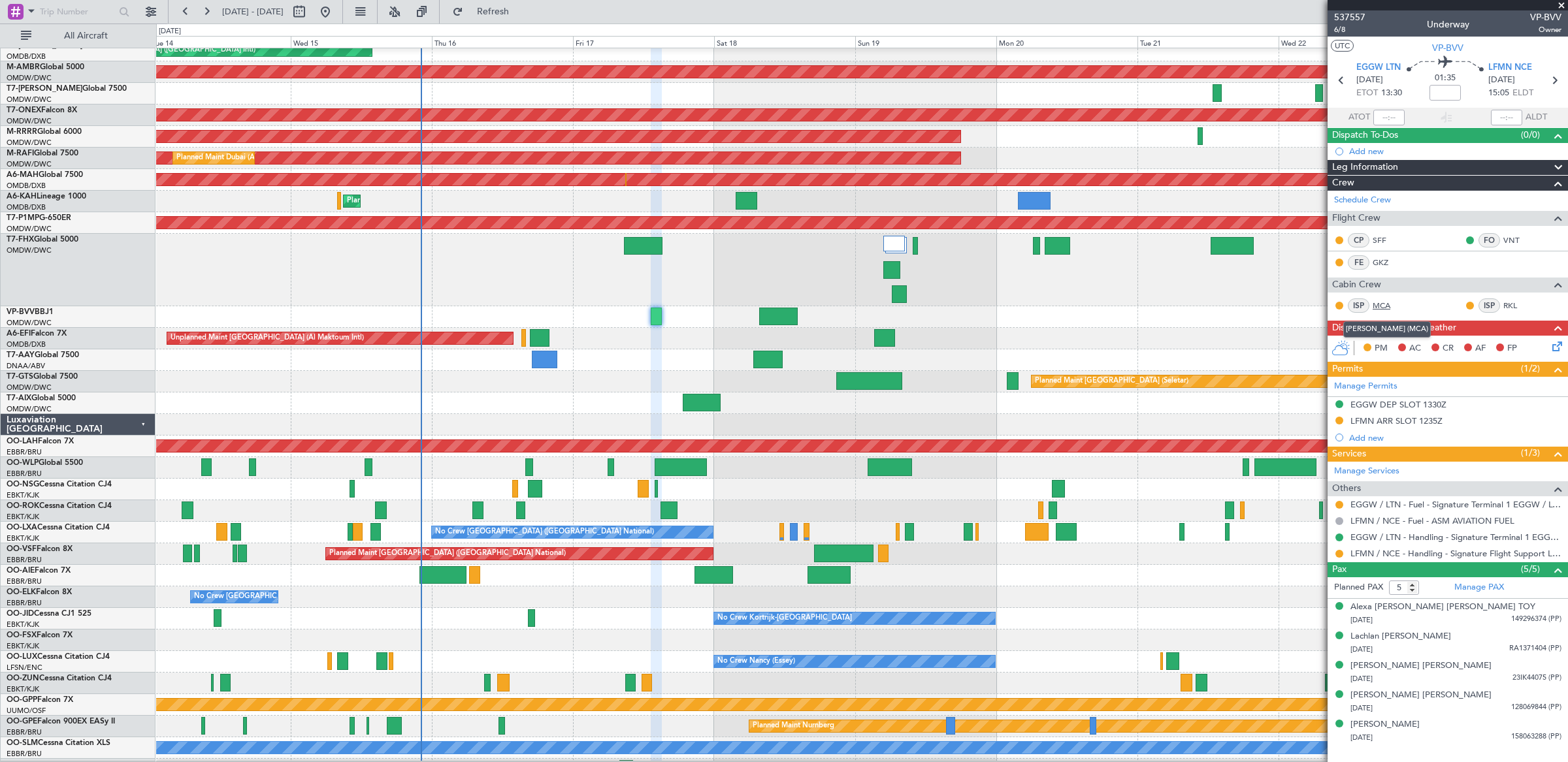
click at [1381, 304] on link "MCA" at bounding box center [1387, 305] width 30 height 12
click at [1507, 303] on link "RKL" at bounding box center [1518, 305] width 30 height 12
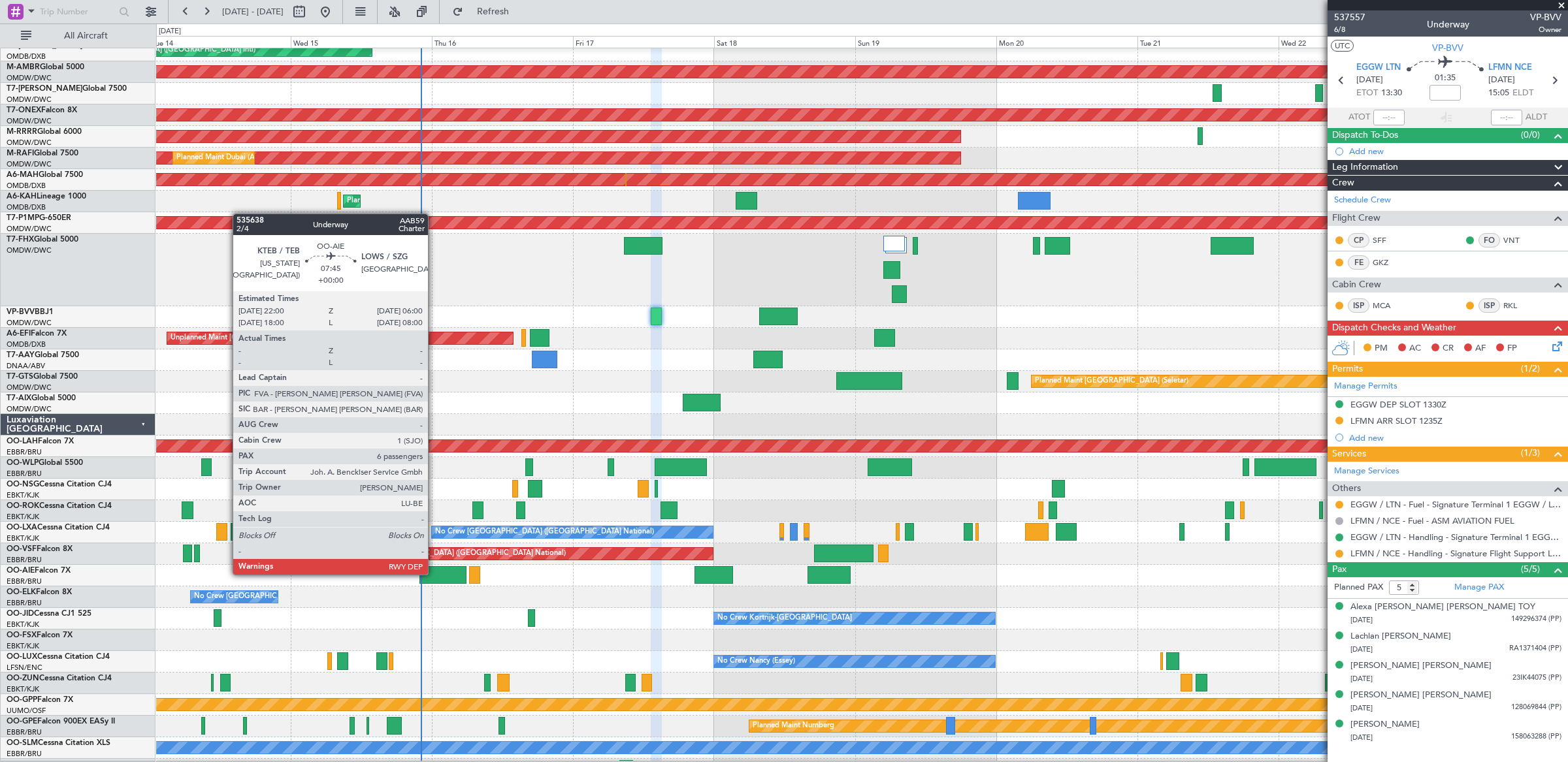
click at [435, 575] on div at bounding box center [443, 575] width 48 height 18
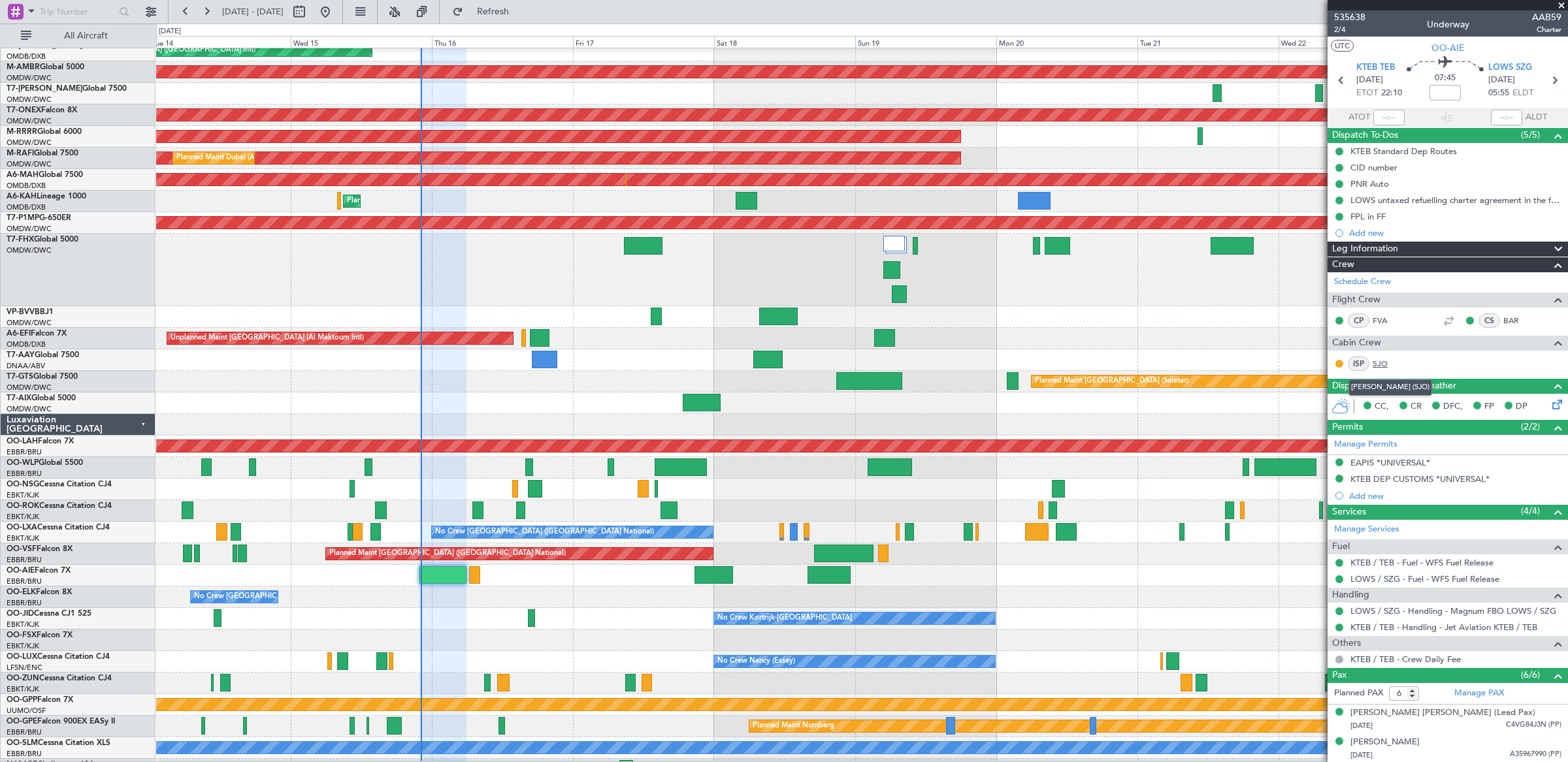
click at [1379, 361] on link "SJO" at bounding box center [1387, 364] width 30 height 12
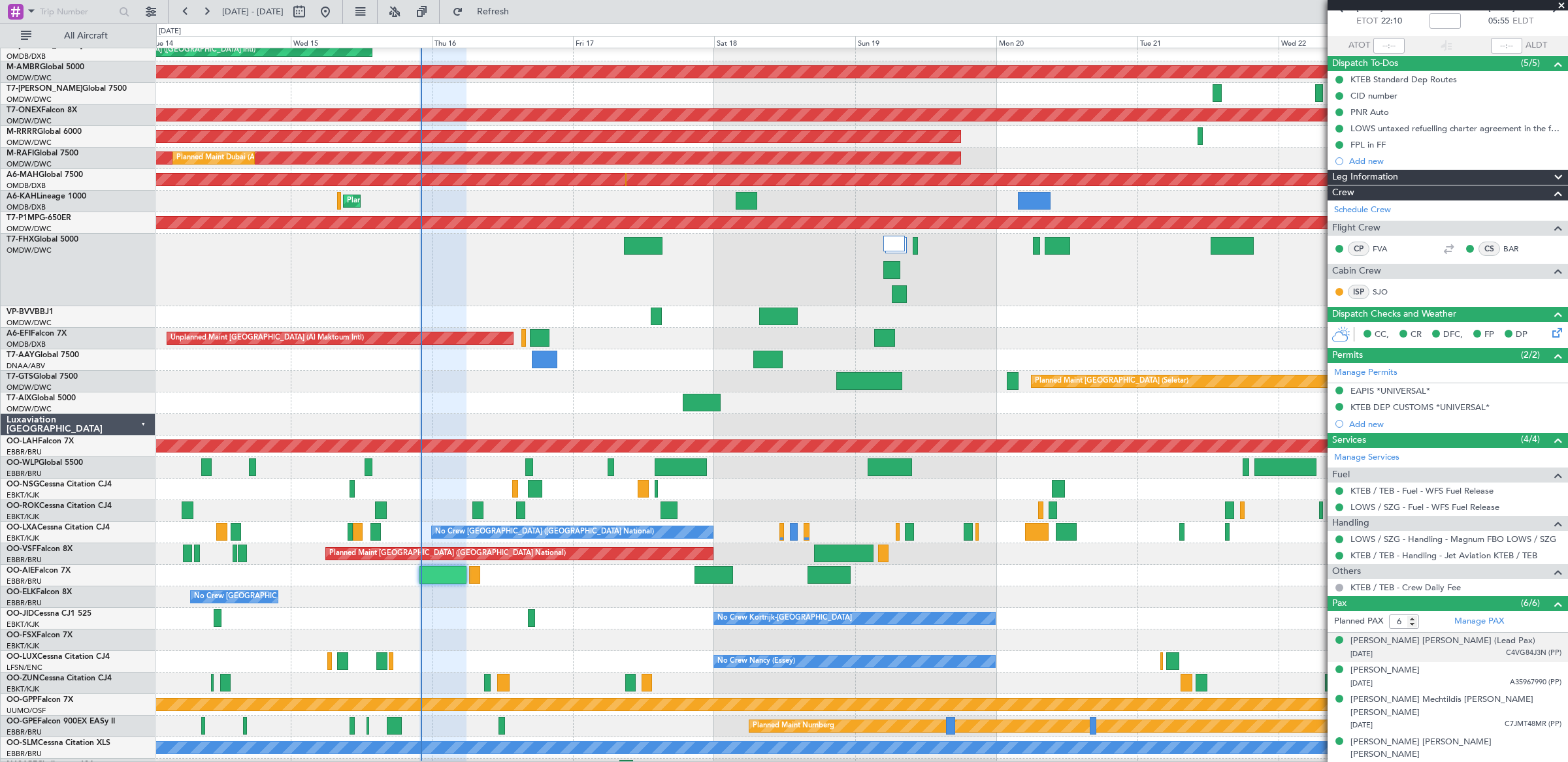
scroll to position [121, 0]
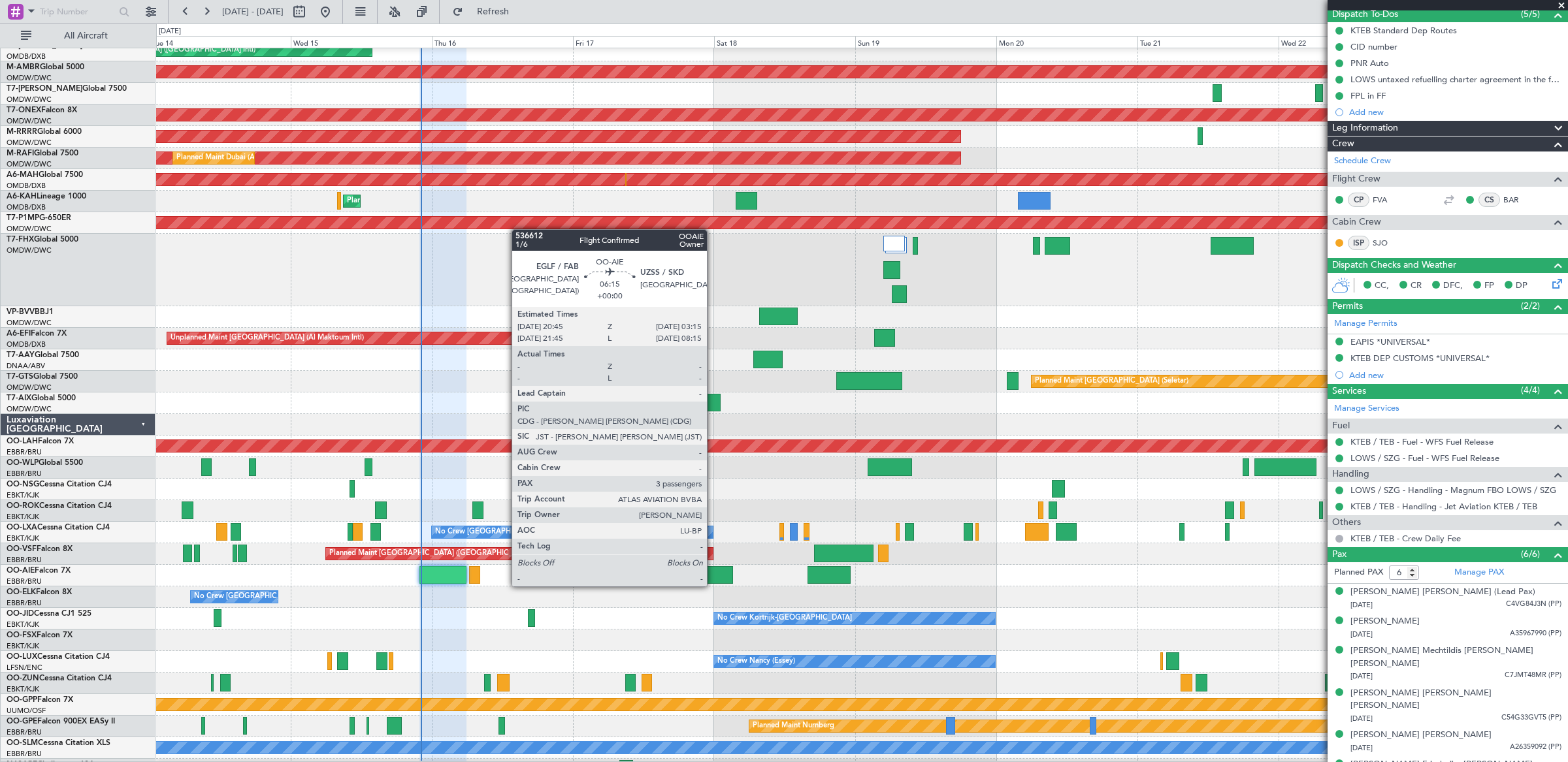
click at [714, 575] on div at bounding box center [714, 575] width 38 height 18
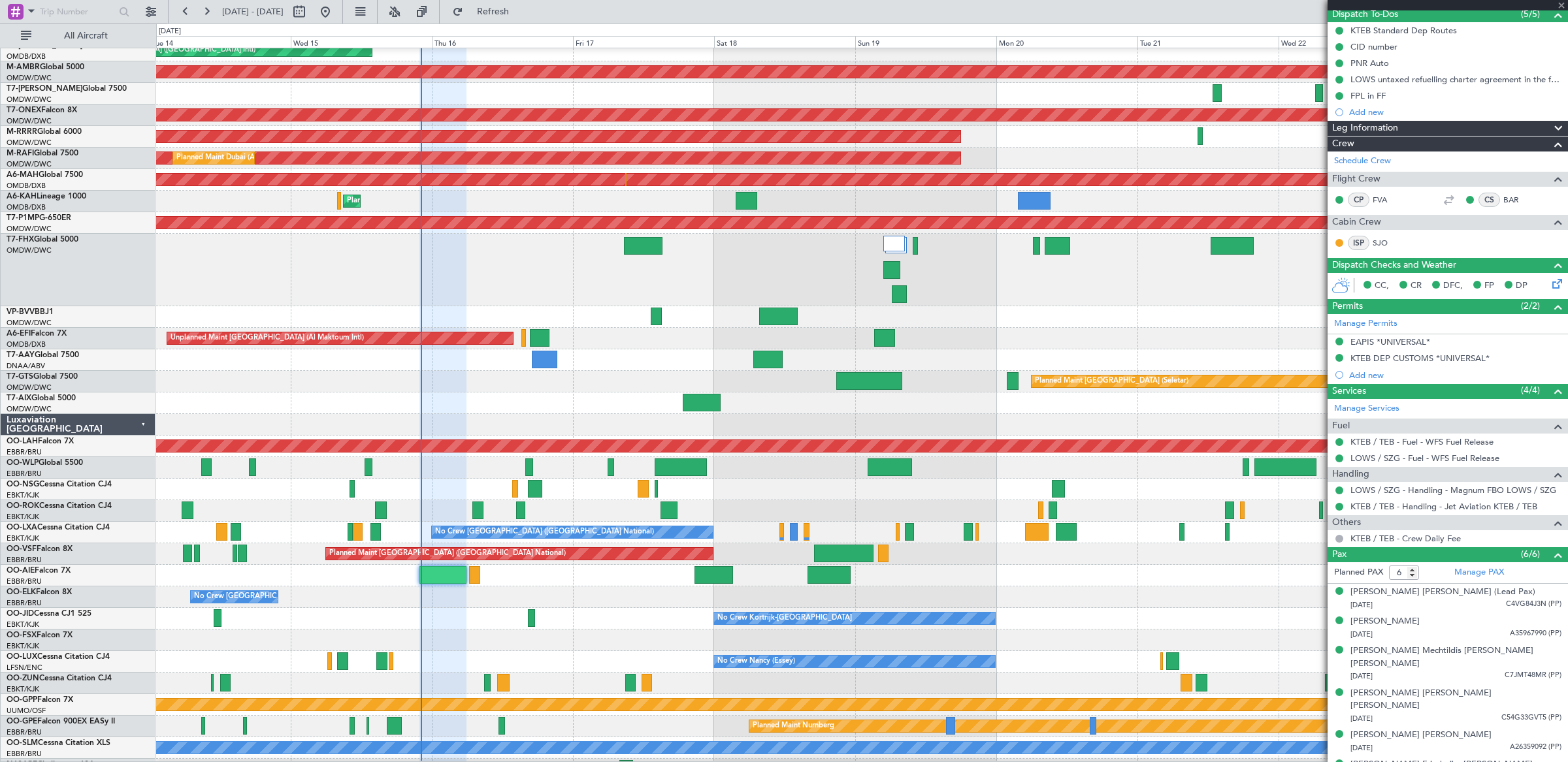
type input "3"
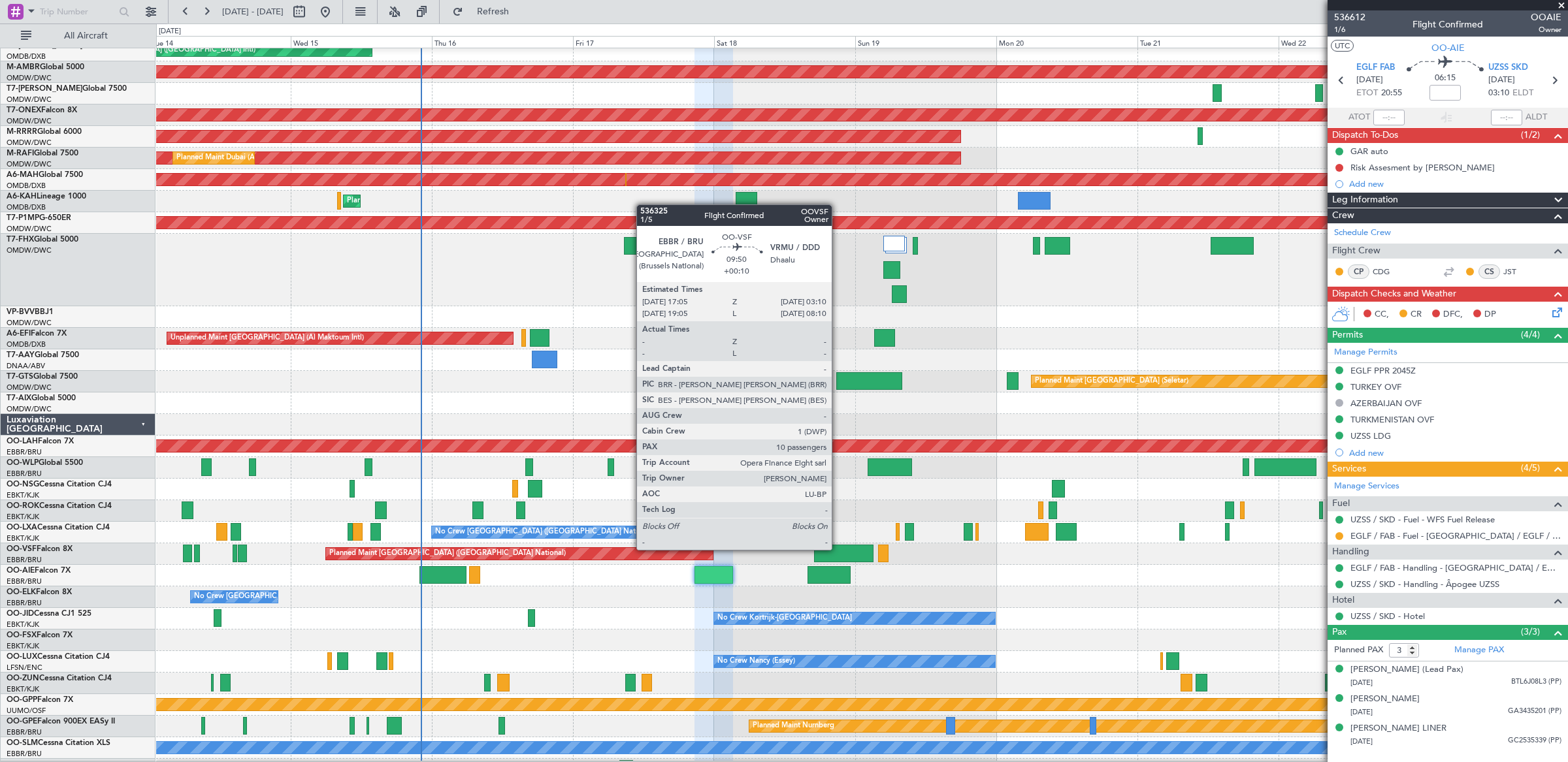
click at [838, 551] on div at bounding box center [843, 553] width 60 height 18
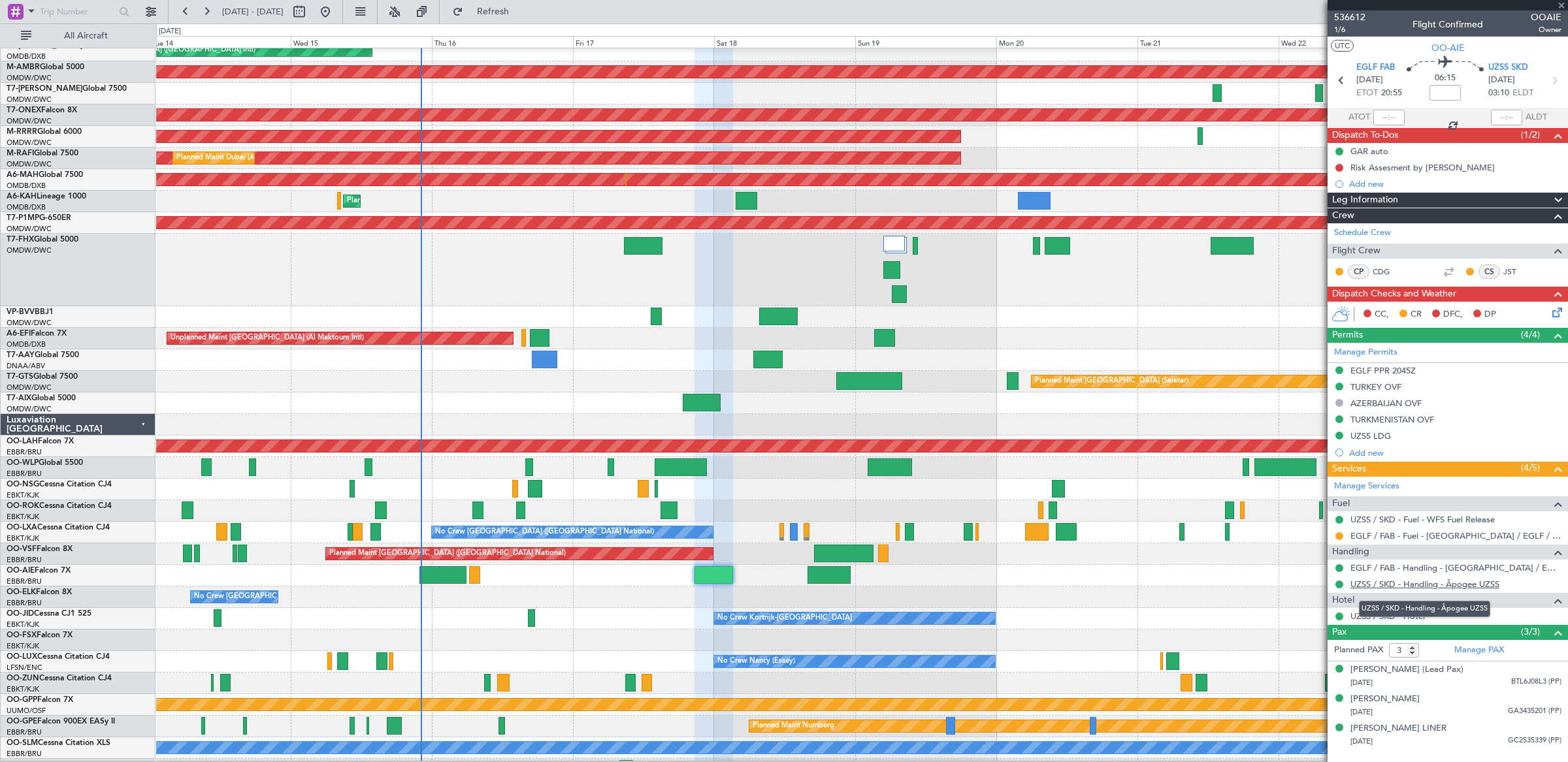
type input "+00:10"
type input "10"
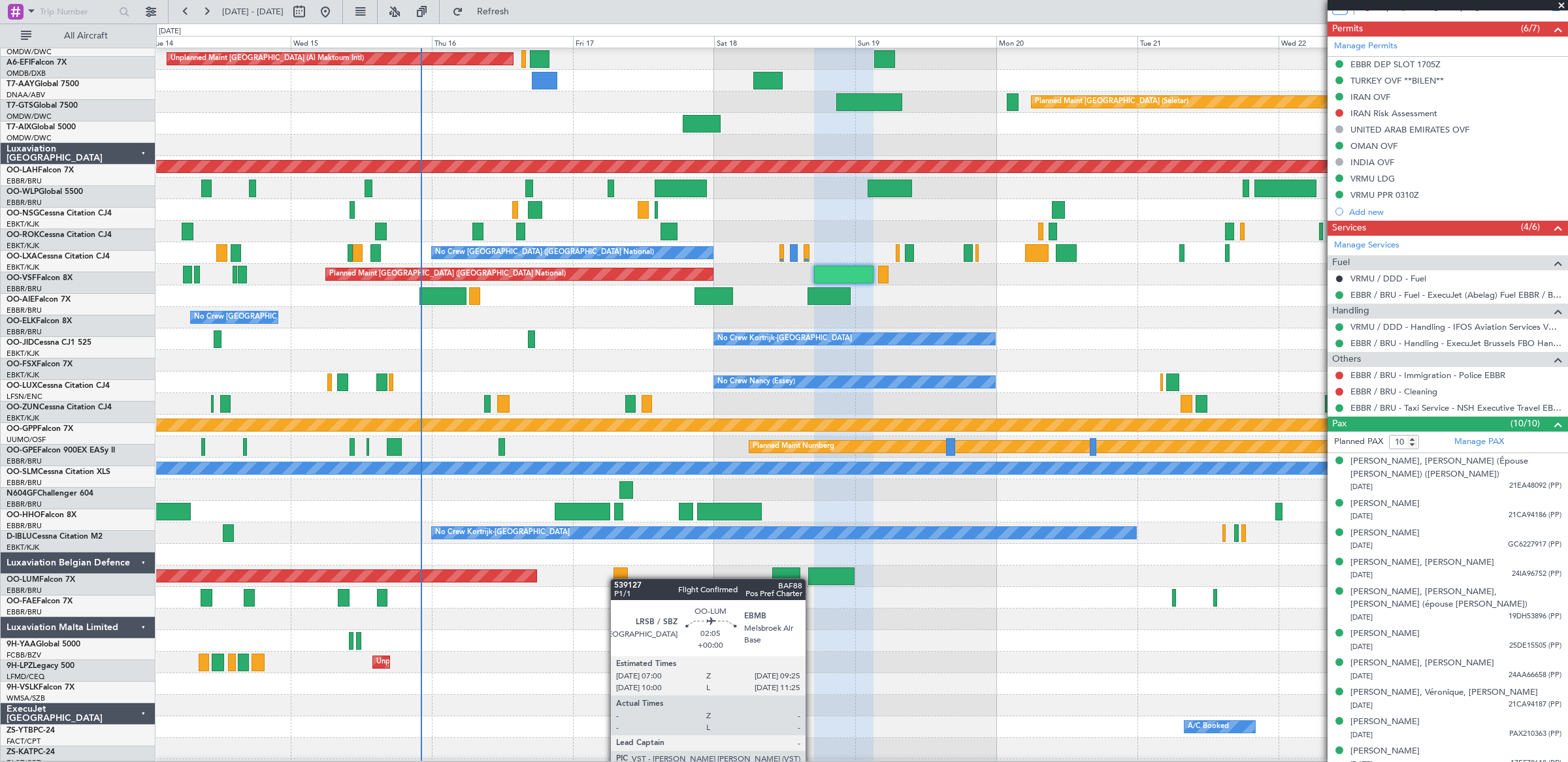
scroll to position [851, 0]
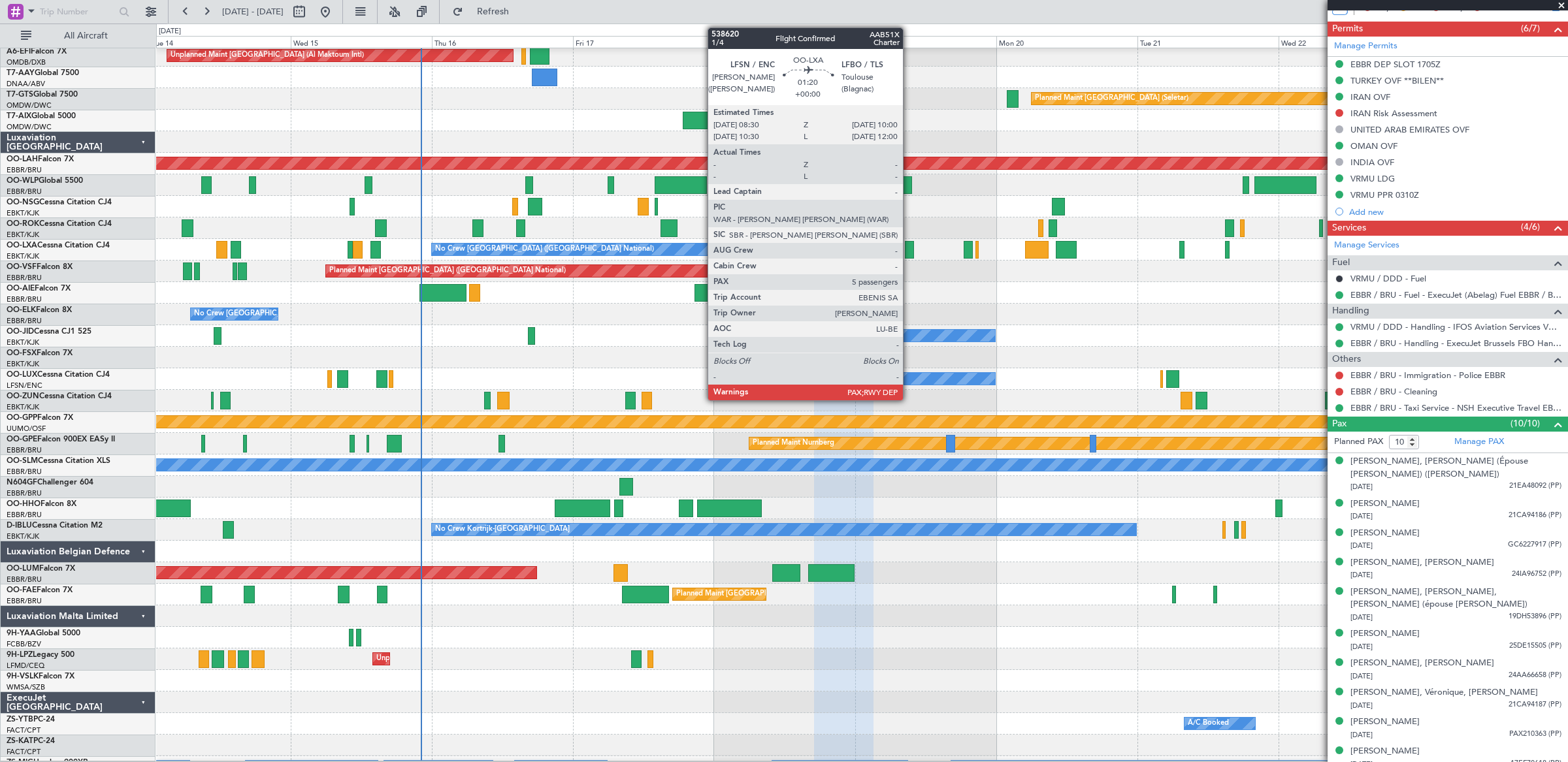
click at [909, 249] on div at bounding box center [909, 250] width 9 height 18
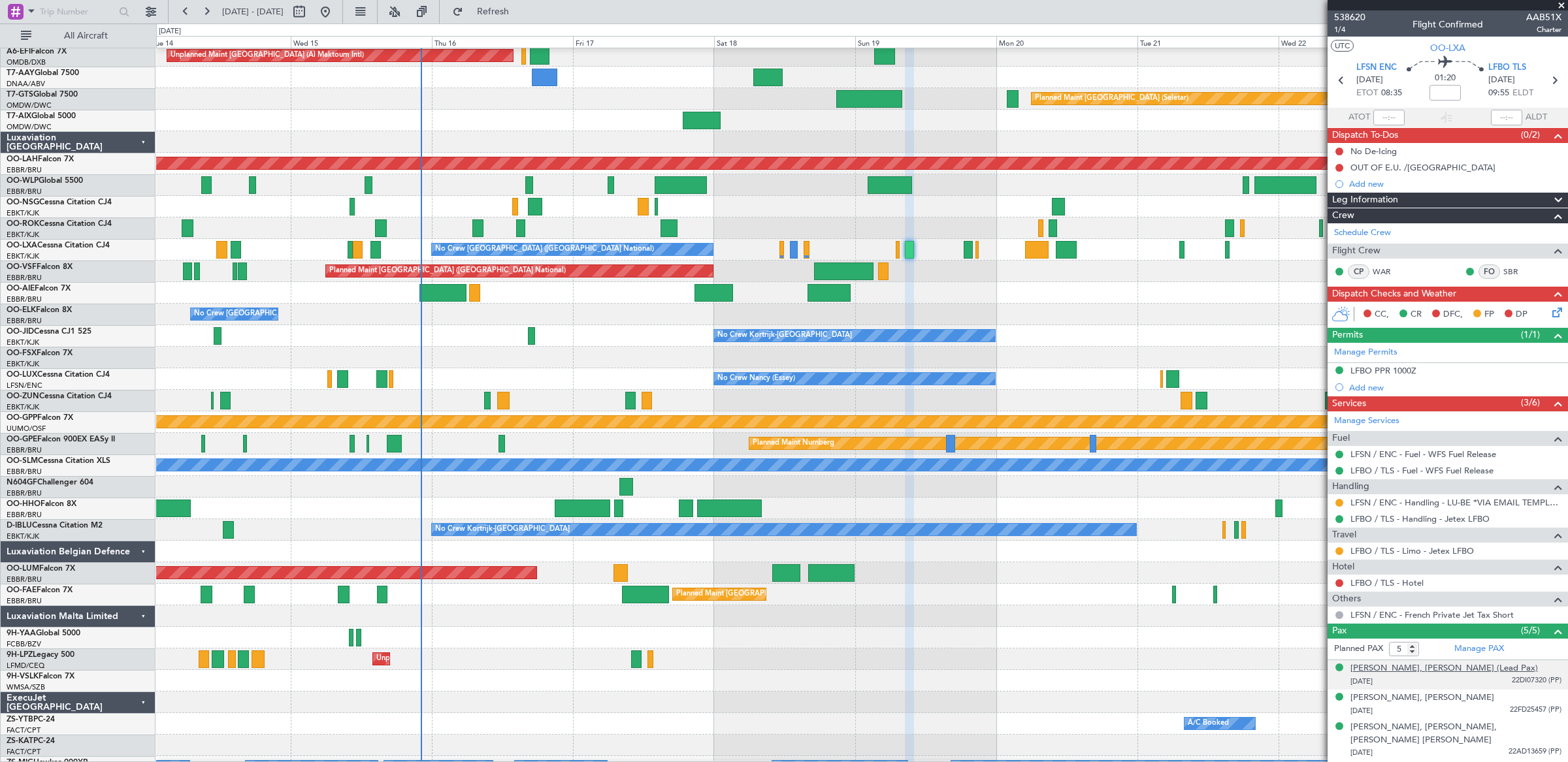
scroll to position [47, 0]
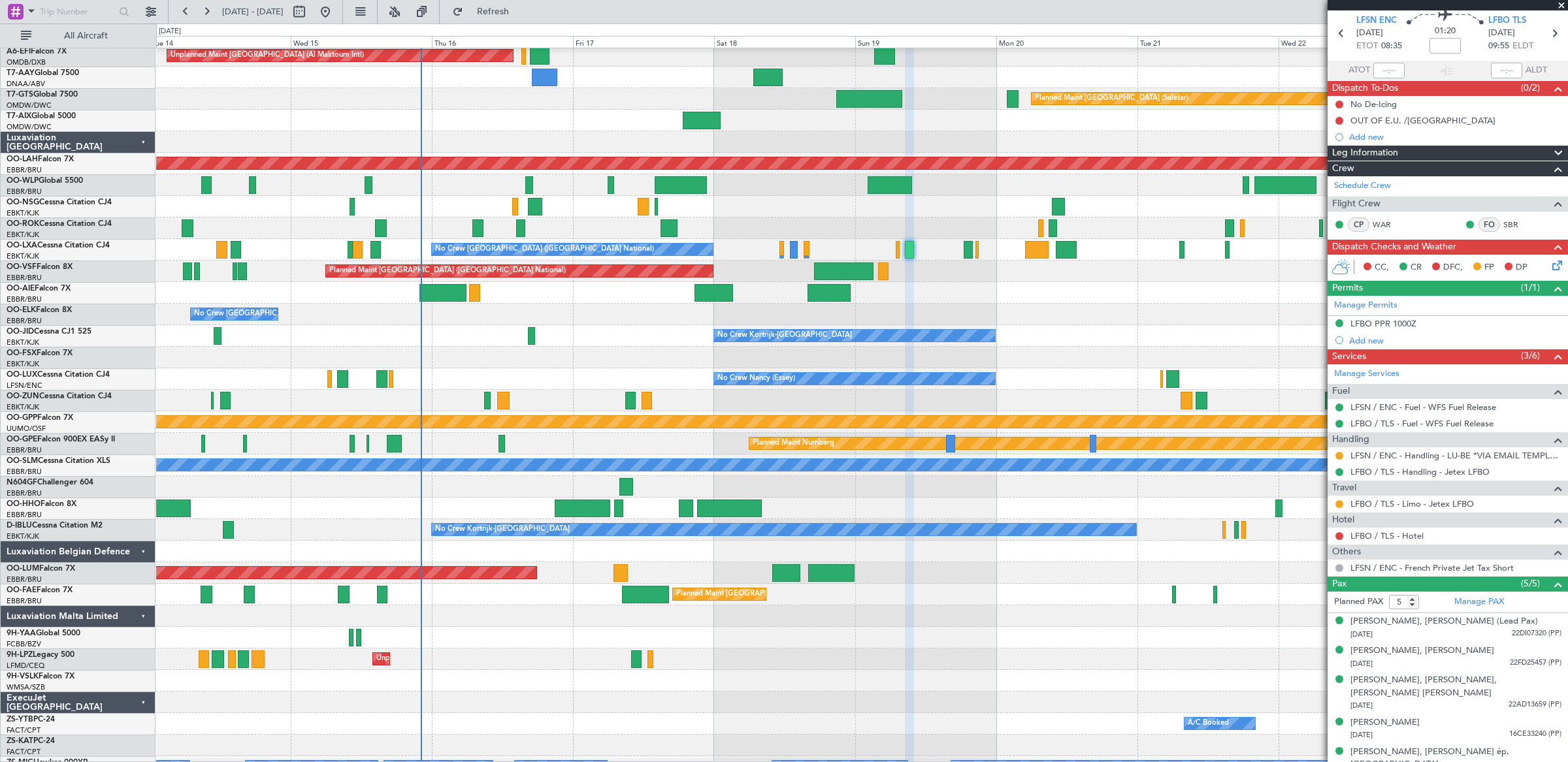
click at [1563, 6] on span at bounding box center [1561, 6] width 13 height 12
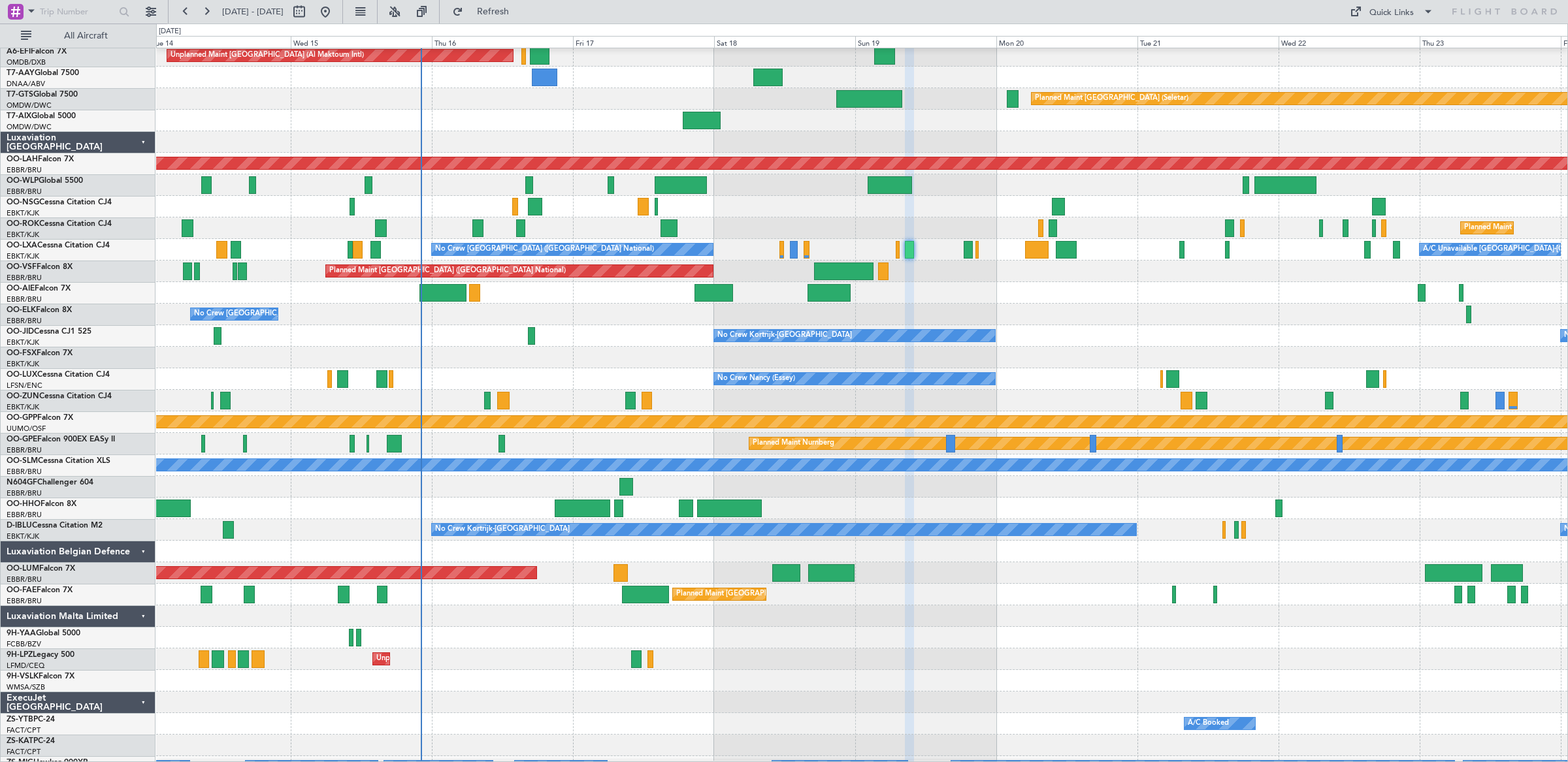
type input "0"
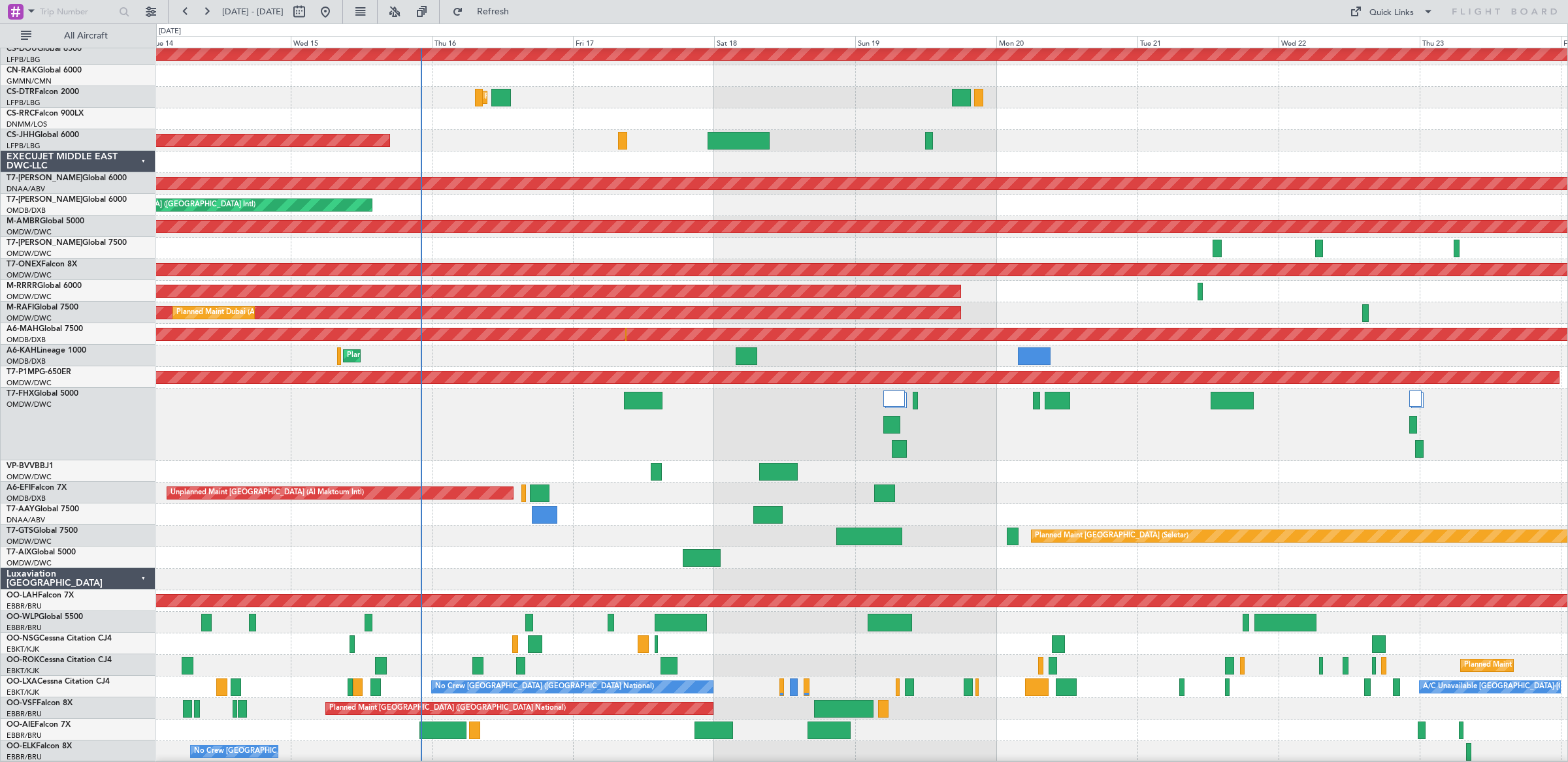
scroll to position [412, 0]
